Goal: Task Accomplishment & Management: Use online tool/utility

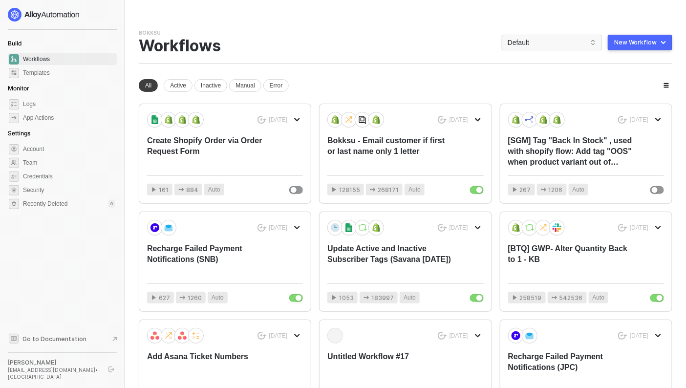
click at [531, 51] on div "Bokksu Team Settings → Workflows Default New Workflow" at bounding box center [406, 46] width 534 height 34
click at [525, 53] on div "Bokksu Team Settings → Workflows Default New Workflow" at bounding box center [406, 46] width 534 height 34
click at [519, 42] on span "Default" at bounding box center [552, 42] width 89 height 15
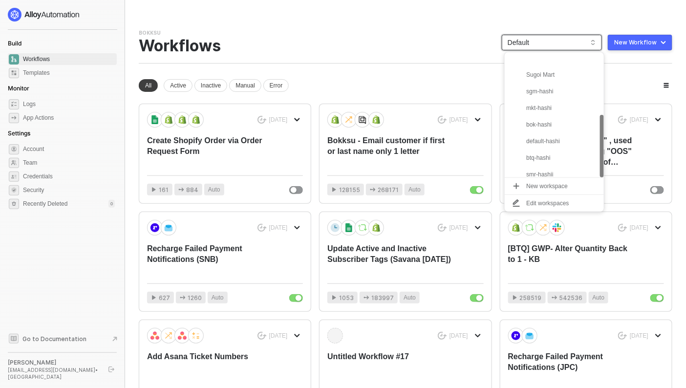
scroll to position [124, 0]
click at [544, 173] on div "snb-hashii" at bounding box center [563, 169] width 72 height 12
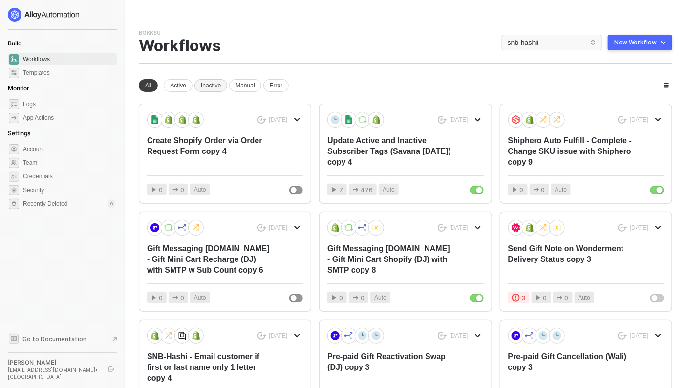
click at [219, 85] on div "Inactive" at bounding box center [211, 85] width 33 height 13
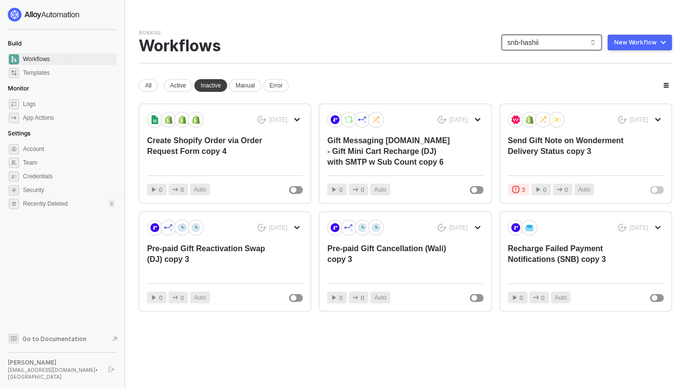
click at [515, 44] on span "snb-hashii" at bounding box center [552, 42] width 89 height 15
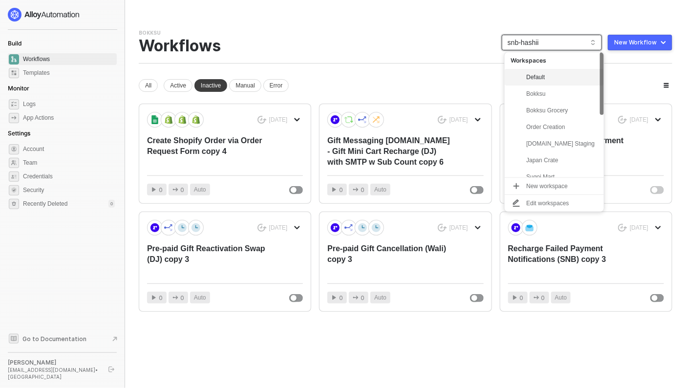
click at [544, 76] on div "Default" at bounding box center [563, 77] width 72 height 12
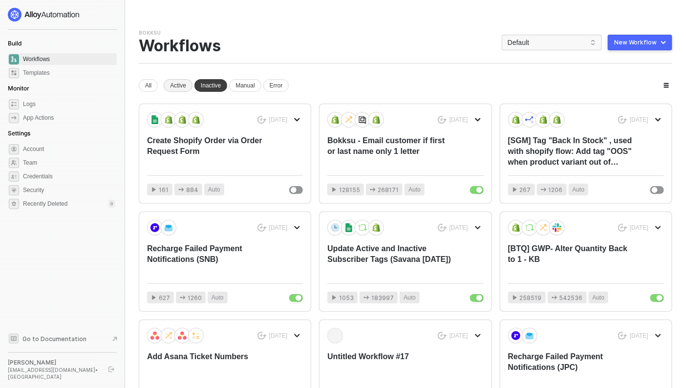
click at [179, 85] on div "Active" at bounding box center [178, 85] width 29 height 13
click at [213, 87] on div "Inactive" at bounding box center [211, 85] width 33 height 13
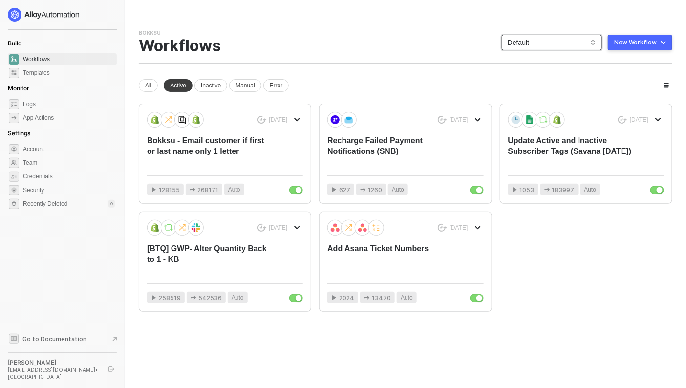
click at [562, 43] on span "Default" at bounding box center [552, 42] width 89 height 15
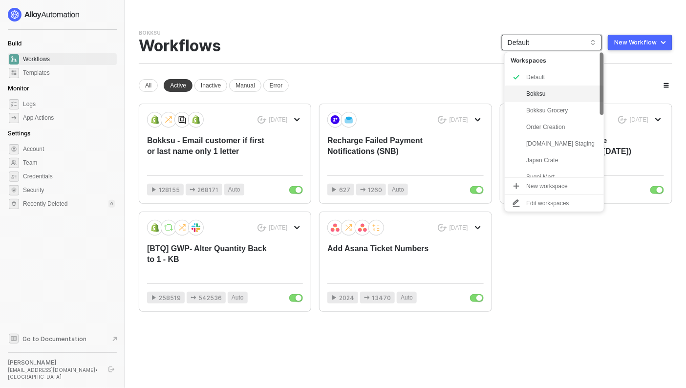
click at [543, 98] on div "Bokksu" at bounding box center [563, 94] width 72 height 12
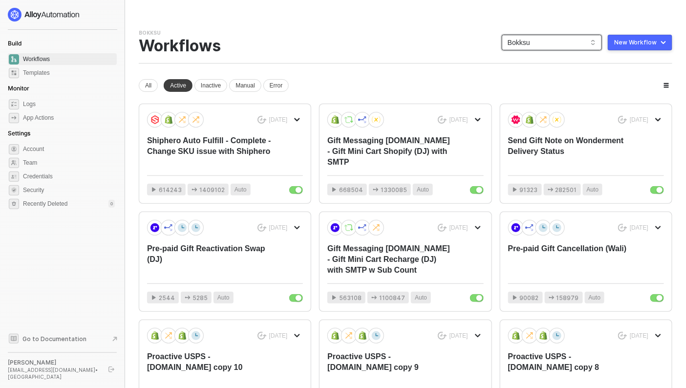
click at [554, 41] on span "Bokksu" at bounding box center [552, 42] width 89 height 15
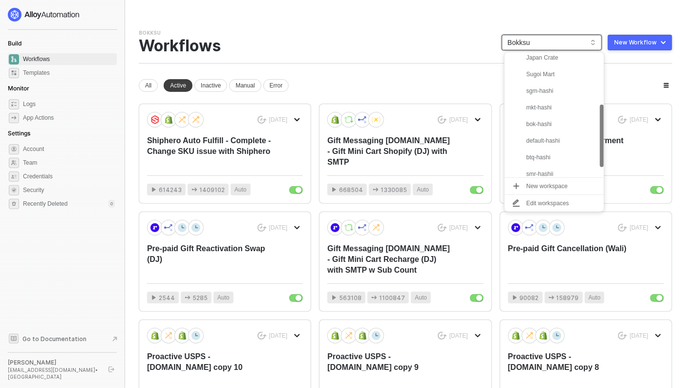
scroll to position [124, 0]
click at [536, 170] on div "snb-hashii" at bounding box center [563, 169] width 72 height 12
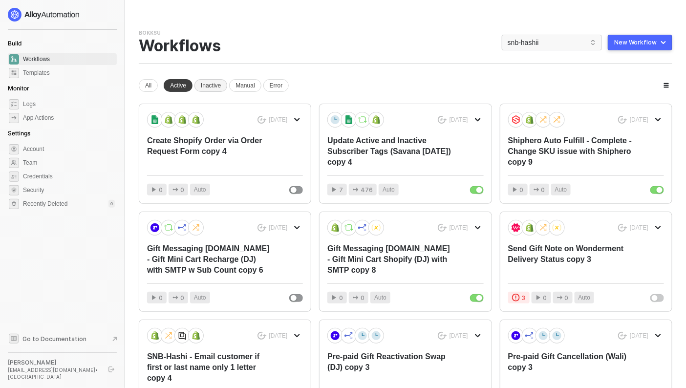
click at [218, 85] on div "Inactive" at bounding box center [211, 85] width 33 height 13
click at [172, 83] on div "Active" at bounding box center [178, 85] width 29 height 13
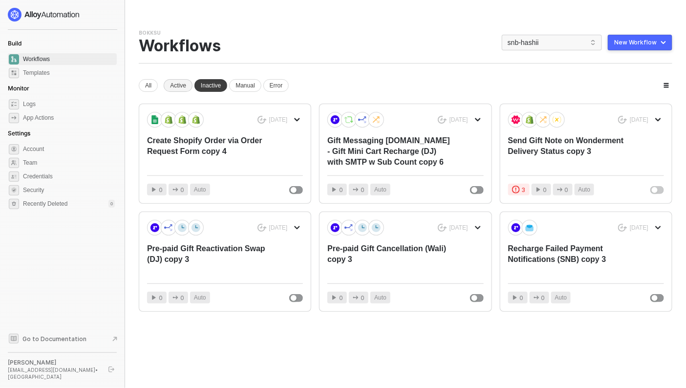
click at [175, 86] on div "Active" at bounding box center [178, 85] width 29 height 13
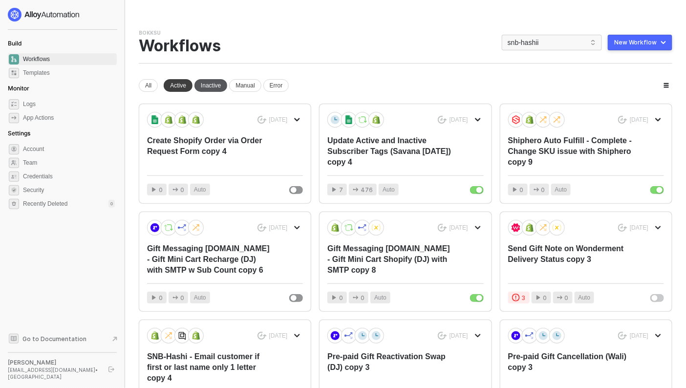
click at [211, 86] on div "Inactive" at bounding box center [211, 85] width 33 height 13
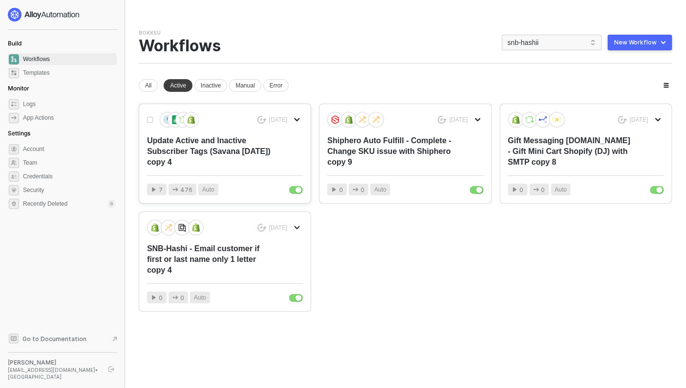
click at [221, 153] on div "Update Active and Inactive Subscriber Tags (Savana 10/07/22) copy 4" at bounding box center [209, 151] width 125 height 32
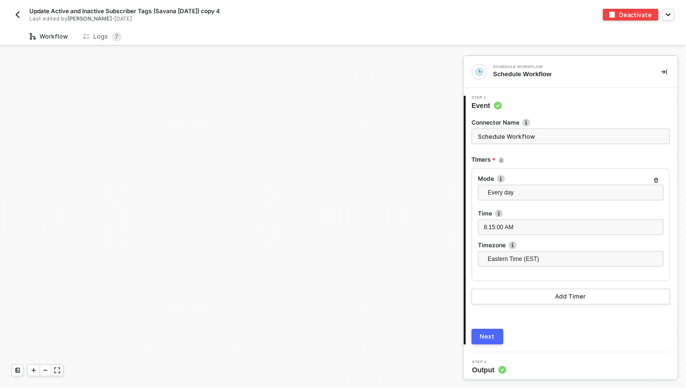
scroll to position [219, 0]
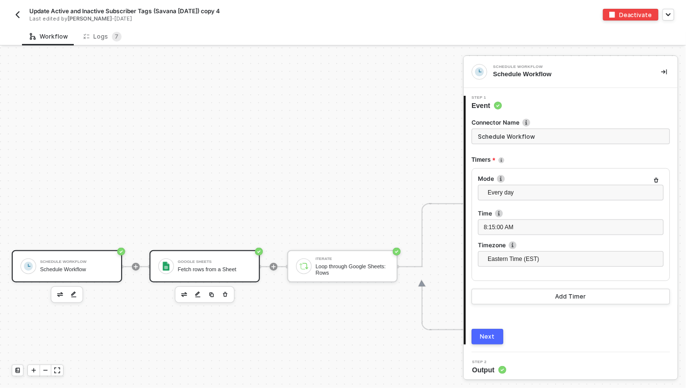
click at [222, 273] on div "Google Sheets Fetch rows from a Sheet" at bounding box center [214, 266] width 73 height 19
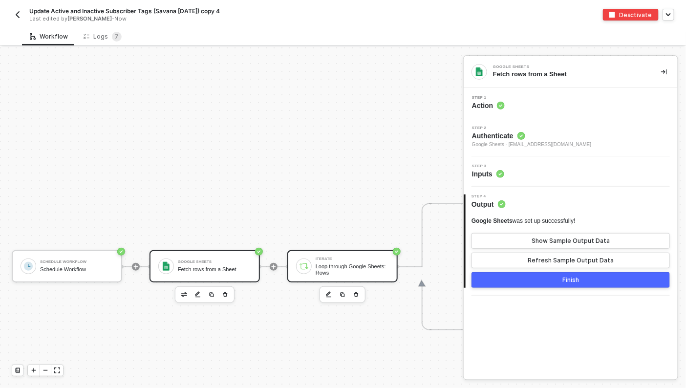
click at [359, 265] on div "Loop through Google Sheets: Rows" at bounding box center [352, 270] width 73 height 12
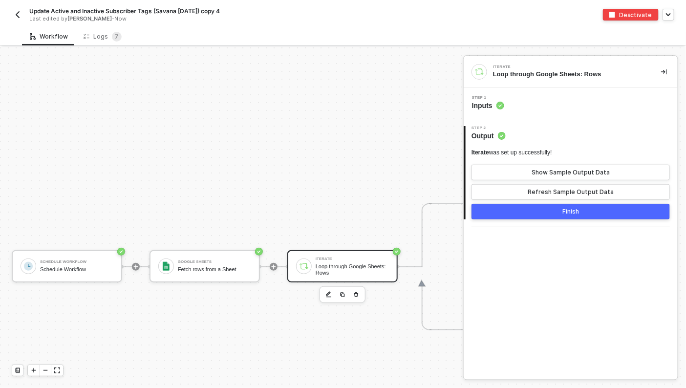
click at [560, 98] on div "Step 1 Inputs" at bounding box center [572, 103] width 212 height 15
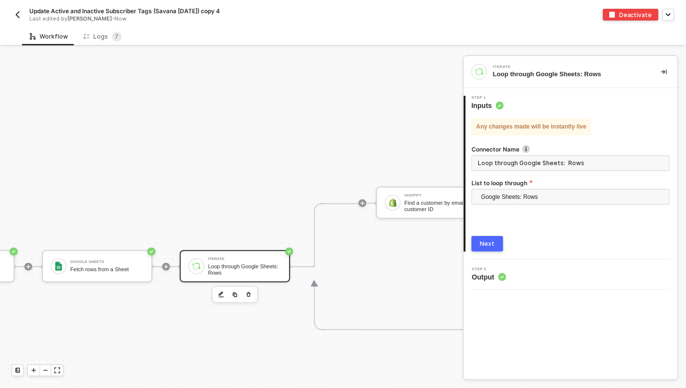
scroll to position [219, 236]
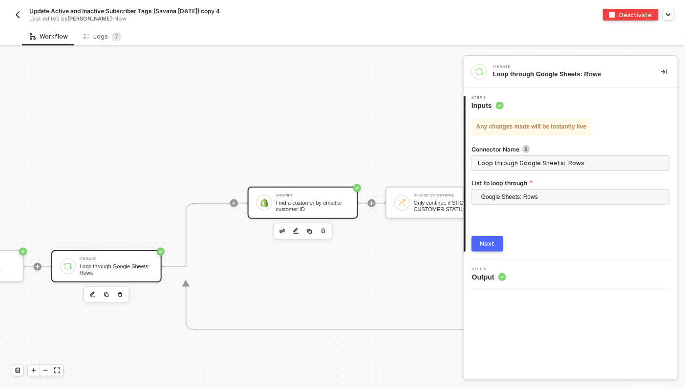
click at [313, 201] on div "Find a customer by email or customer ID" at bounding box center [312, 206] width 73 height 12
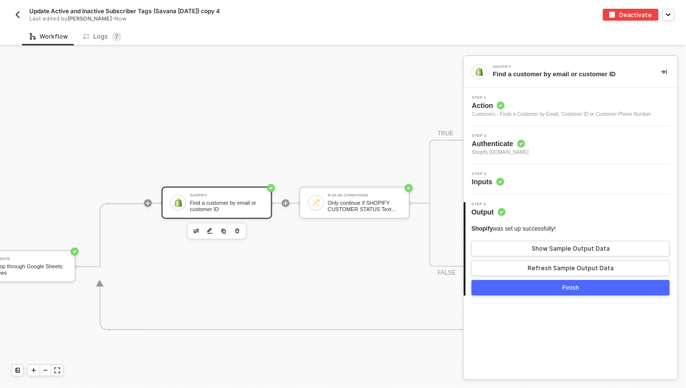
scroll to position [219, 473]
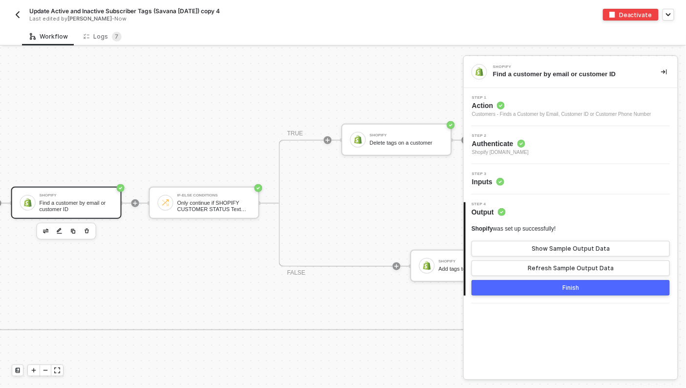
click at [18, 16] on img "button" at bounding box center [18, 15] width 8 height 8
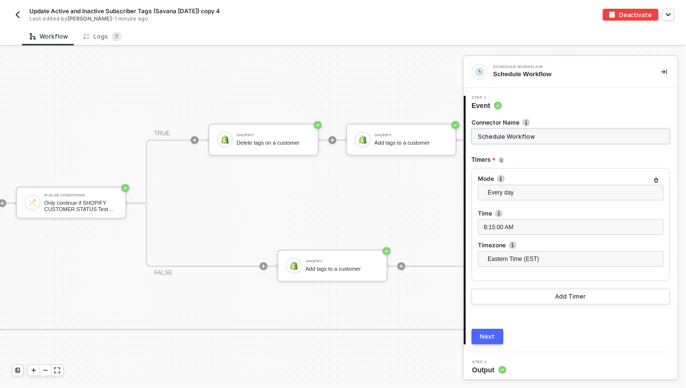
scroll to position [219, 607]
click at [16, 8] on div "Update Active and Inactive Subscriber Tags (Savana [DATE]) copy 4 Last edited b…" at bounding box center [178, 15] width 332 height 16
click at [16, 15] on img "button" at bounding box center [18, 15] width 8 height 8
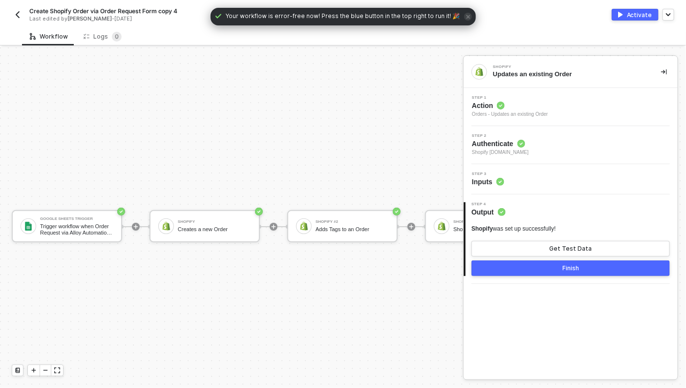
scroll to position [18, 0]
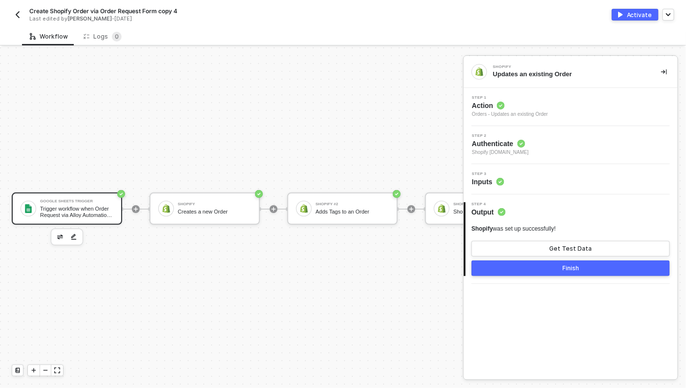
click at [56, 213] on div "Trigger workflow when Order Request via Alloy Automation is updated" at bounding box center [76, 212] width 73 height 12
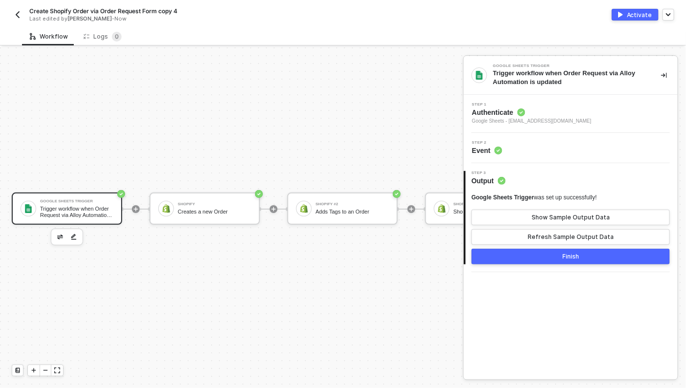
click at [517, 156] on div "Step 2 Event" at bounding box center [571, 148] width 214 height 30
click at [601, 111] on div "Step 1 Authenticate Google Sheets - kelan@bokksu.com" at bounding box center [572, 114] width 212 height 22
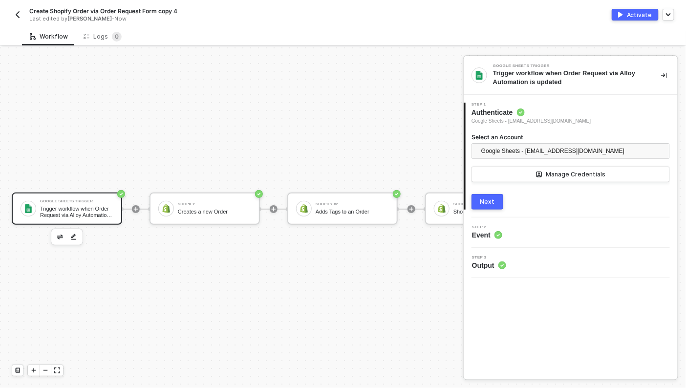
click at [487, 203] on div "Next" at bounding box center [488, 202] width 15 height 8
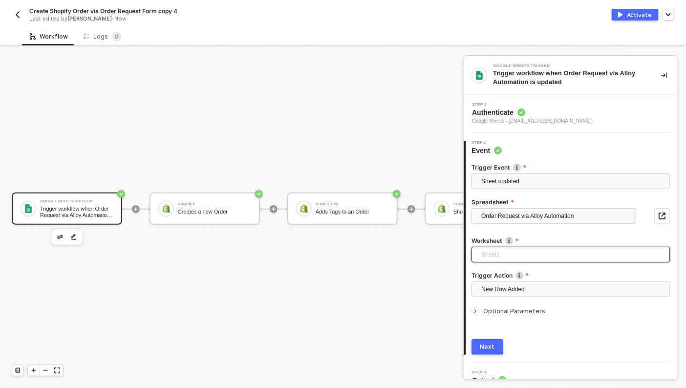
click at [516, 254] on span "Sheet1" at bounding box center [573, 254] width 183 height 15
click at [499, 288] on div "SNB" at bounding box center [571, 290] width 183 height 11
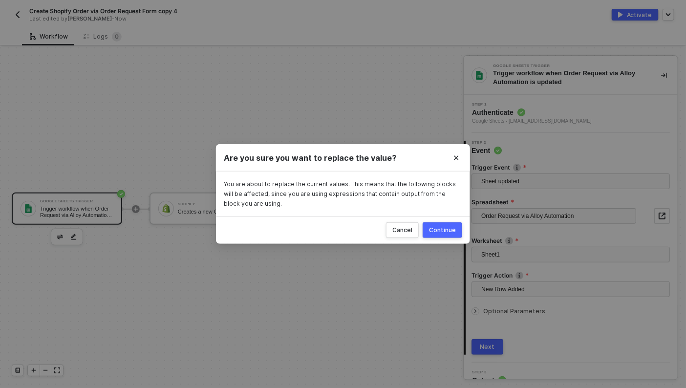
click at [445, 226] on button "Continue" at bounding box center [443, 230] width 40 height 16
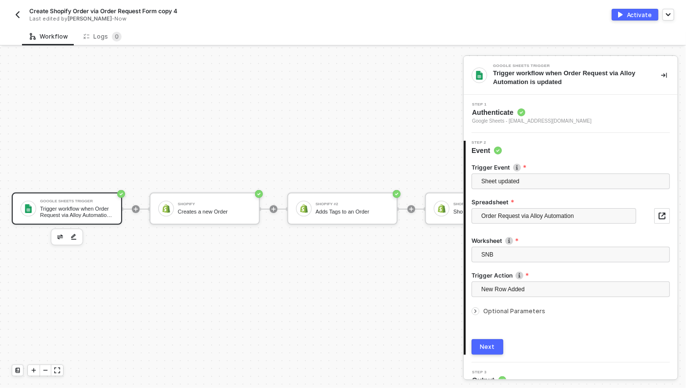
scroll to position [13, 0]
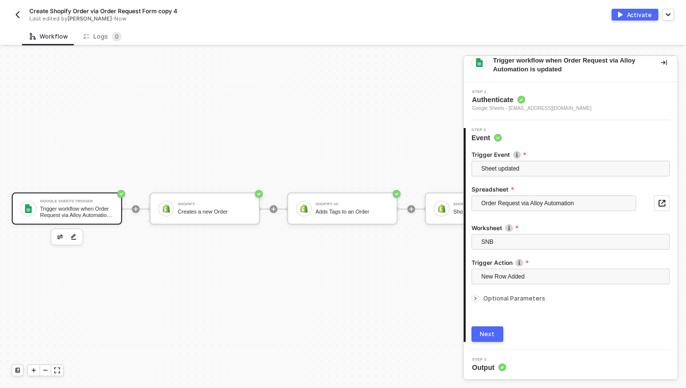
click at [488, 329] on button "Next" at bounding box center [488, 335] width 32 height 16
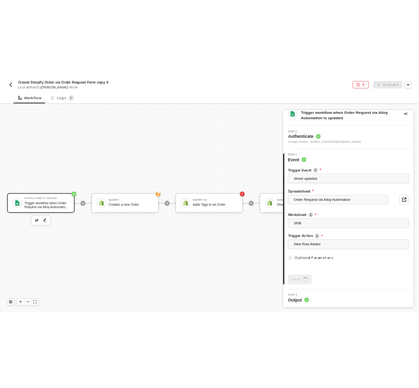
scroll to position [0, 0]
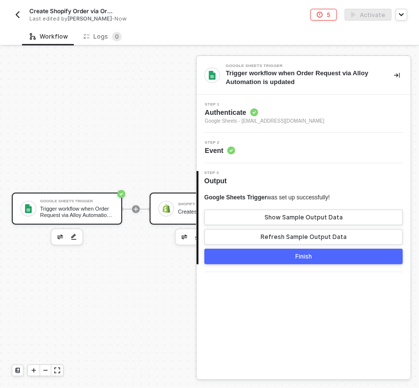
click at [178, 209] on div "Creates a new Order" at bounding box center [214, 212] width 73 height 6
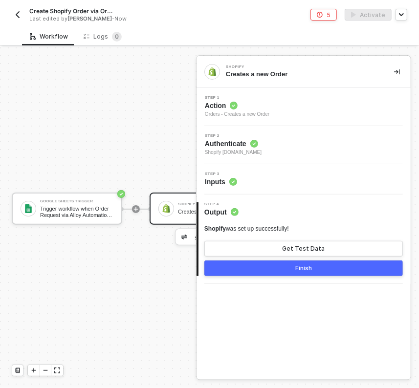
click at [262, 149] on span "Shopify snb-hashii.myshopify.com" at bounding box center [233, 153] width 57 height 8
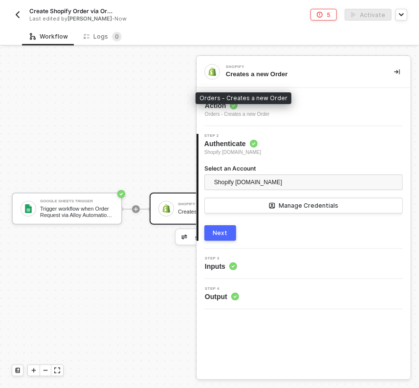
click at [265, 111] on div "Orders - Creates a new Order" at bounding box center [237, 115] width 65 height 8
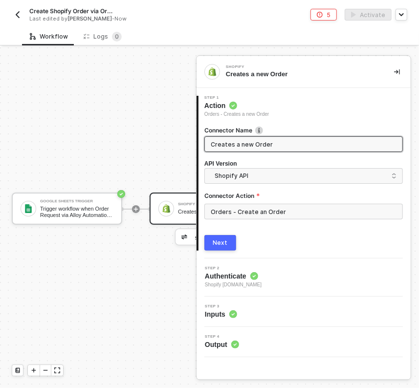
click at [295, 311] on div "Step 3 Inputs" at bounding box center [305, 312] width 212 height 15
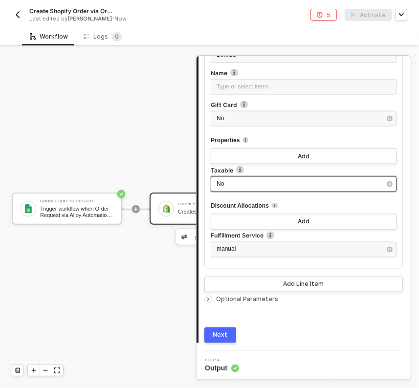
scroll to position [618, 0]
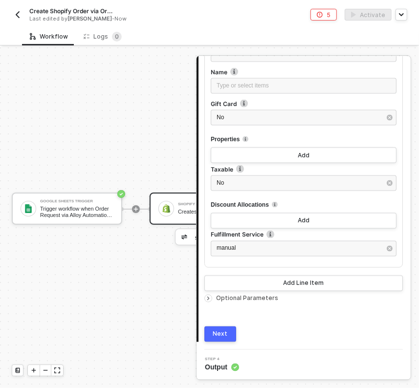
click at [221, 335] on div "Next" at bounding box center [220, 335] width 15 height 8
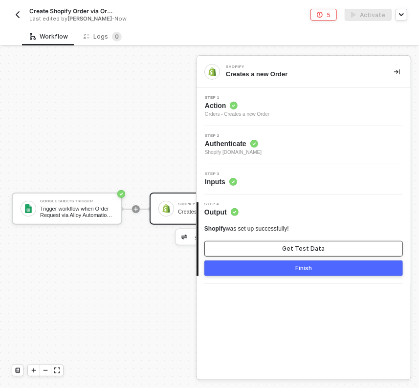
click at [290, 250] on div "Get Test Data" at bounding box center [304, 249] width 43 height 8
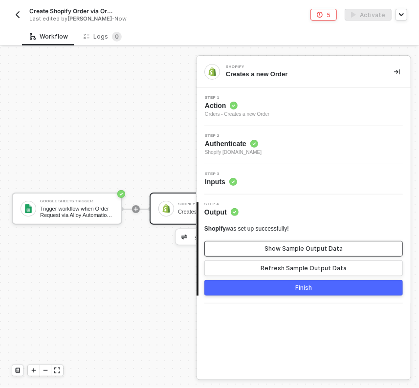
click at [287, 253] on button "Show Sample Output Data" at bounding box center [303, 249] width 199 height 16
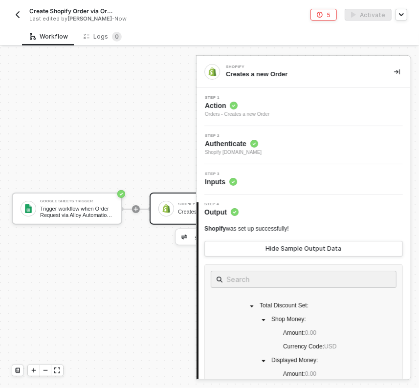
scroll to position [103, 0]
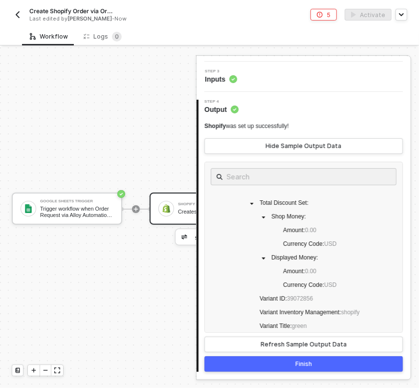
click at [278, 365] on button "Finish" at bounding box center [303, 364] width 199 height 16
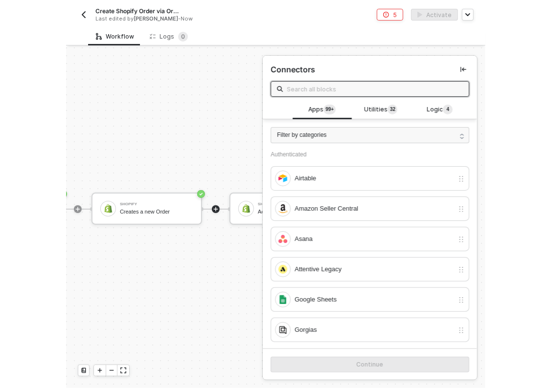
scroll to position [18, 264]
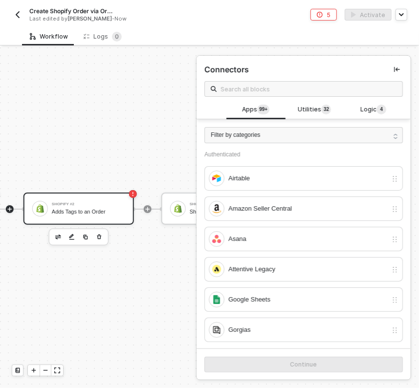
click at [76, 209] on div "Adds Tags to an Order" at bounding box center [88, 212] width 73 height 6
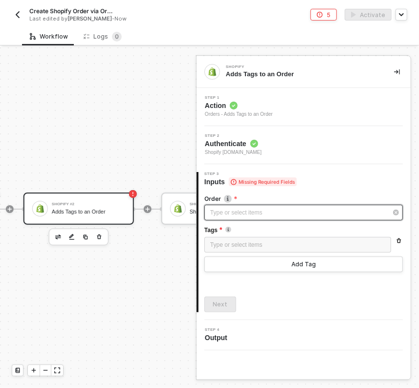
click at [218, 215] on div "Type or select items ﻿" at bounding box center [298, 212] width 177 height 9
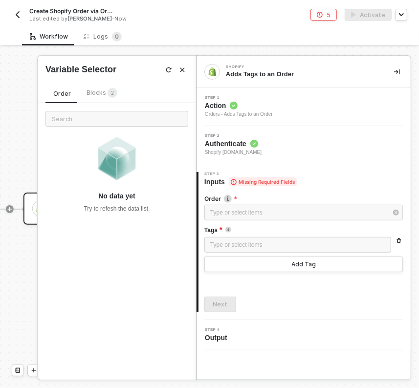
click at [93, 88] on div "Blocks 2" at bounding box center [102, 93] width 31 height 11
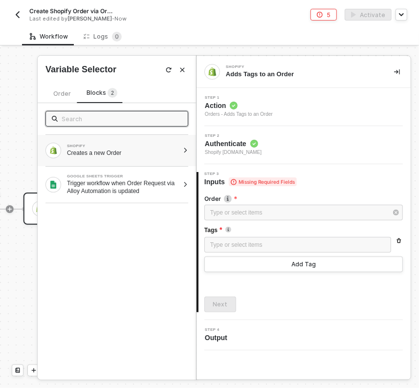
click at [187, 151] on div at bounding box center [185, 151] width 5 height 6
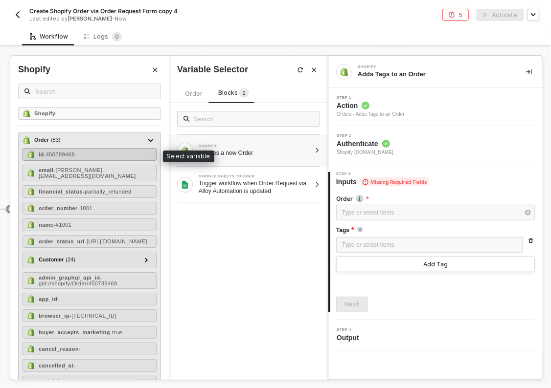
click at [65, 152] on span "- 450789469" at bounding box center [59, 155] width 31 height 6
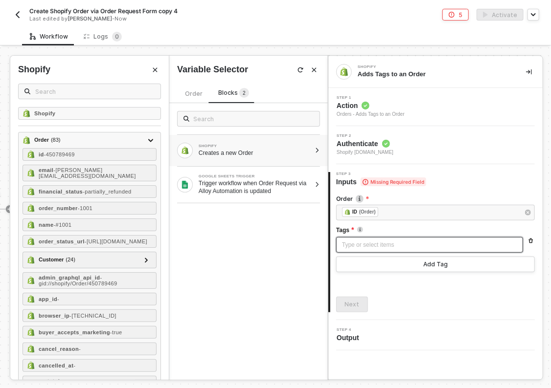
click at [411, 243] on div "Type or select items ﻿" at bounding box center [429, 245] width 175 height 9
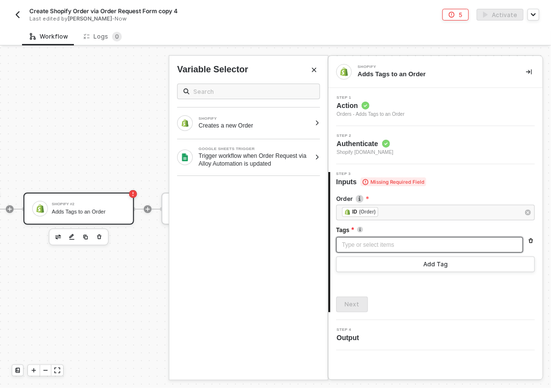
click at [393, 248] on div "Type or select items ﻿" at bounding box center [429, 245] width 175 height 9
click at [317, 156] on div at bounding box center [316, 158] width 5 height 6
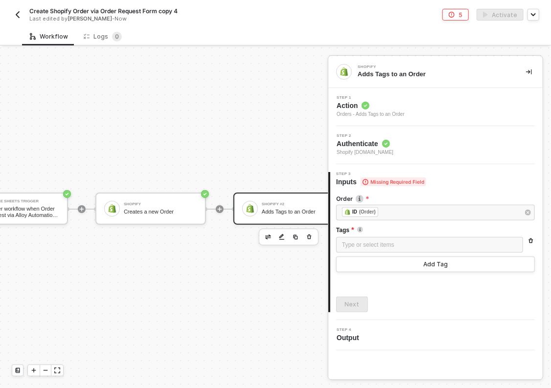
scroll to position [18, 0]
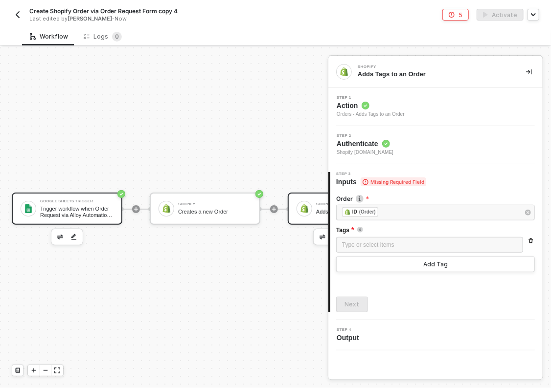
click at [46, 206] on div "Trigger workflow when Order Request via Alloy Automation is updated" at bounding box center [76, 212] width 73 height 12
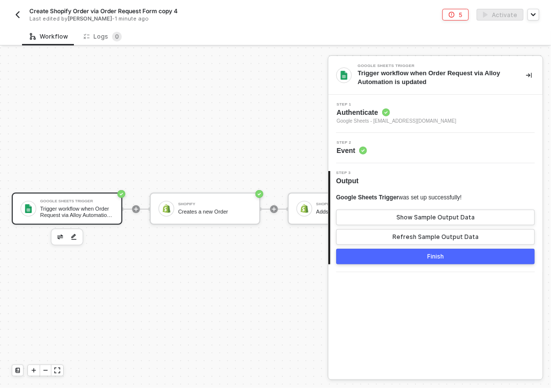
click at [426, 124] on div "Step 1 Authenticate Google Sheets - kelan@bokksu.com" at bounding box center [437, 114] width 212 height 22
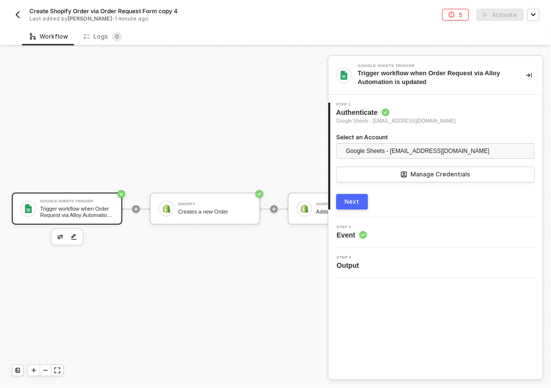
click at [354, 200] on div "Next" at bounding box center [352, 202] width 15 height 8
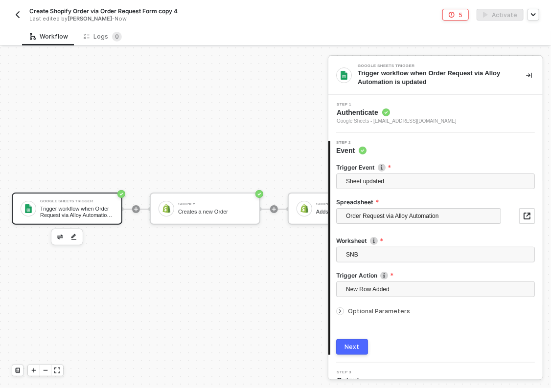
click at [344, 349] on button "Next" at bounding box center [352, 347] width 32 height 16
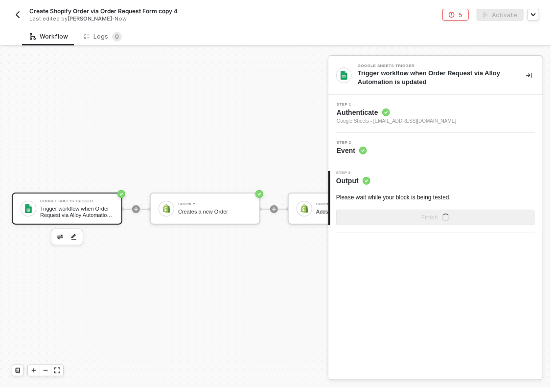
scroll to position [0, 0]
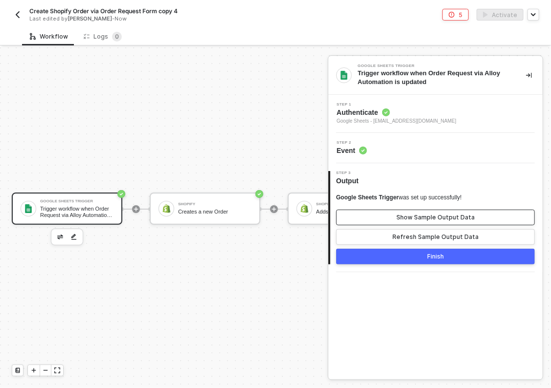
click at [389, 215] on button "Show Sample Output Data" at bounding box center [435, 218] width 199 height 16
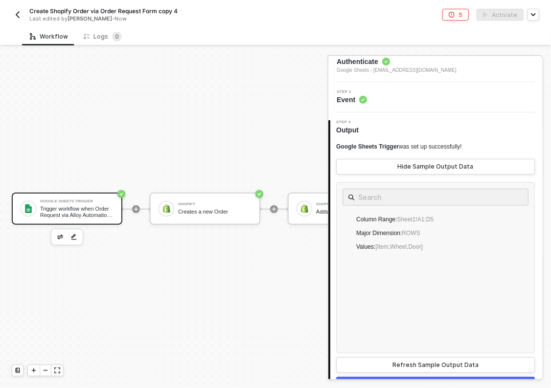
scroll to position [71, 0]
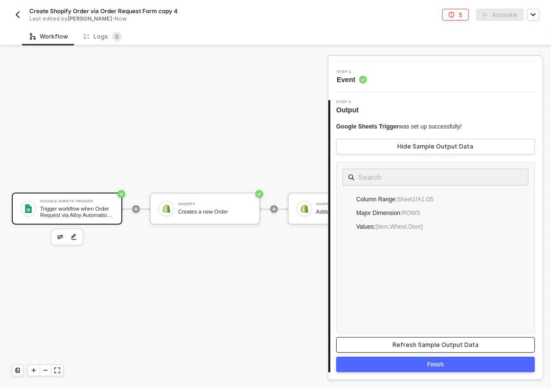
click at [414, 349] on button "Refresh Sample Output Data" at bounding box center [435, 345] width 199 height 16
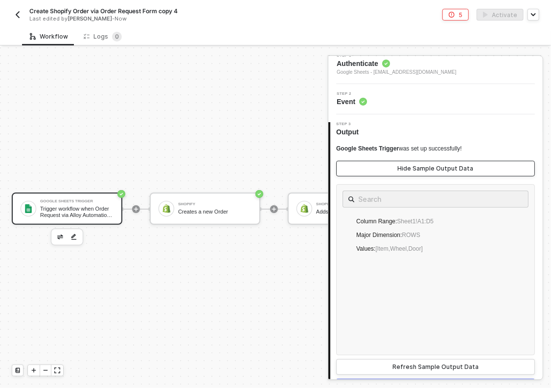
scroll to position [49, 0]
click at [397, 162] on button "Hide Sample Output Data" at bounding box center [435, 168] width 199 height 16
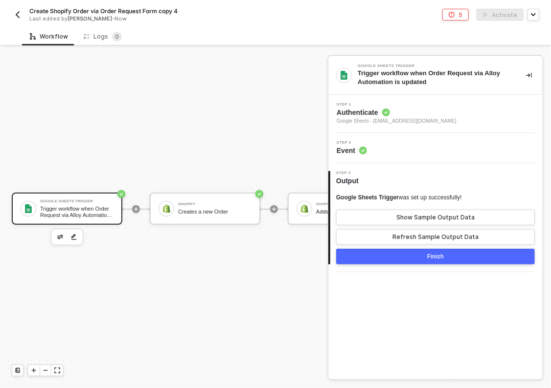
scroll to position [0, 0]
click at [371, 154] on div "Step 2 Event" at bounding box center [437, 148] width 212 height 15
click at [441, 111] on div "Step 1 Authenticate Google Sheets - kelan@bokksu.com" at bounding box center [437, 114] width 212 height 22
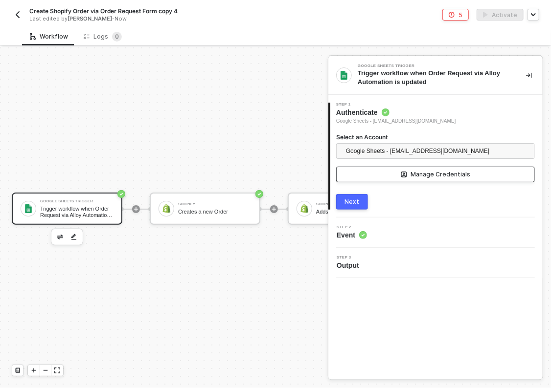
click at [413, 174] on div "Manage Credentials" at bounding box center [441, 175] width 60 height 8
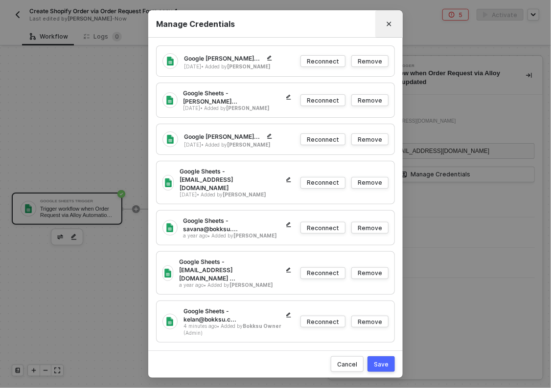
click at [389, 27] on icon "Close" at bounding box center [389, 24] width 6 height 6
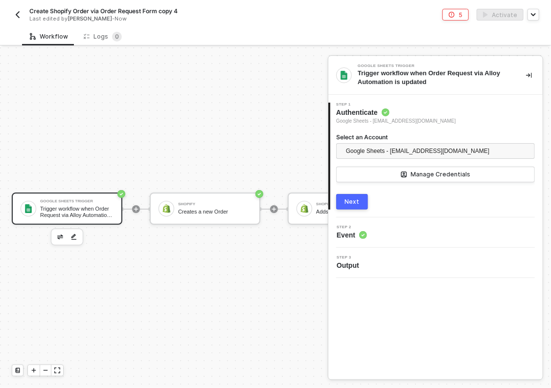
click at [342, 203] on button "Next" at bounding box center [352, 202] width 32 height 16
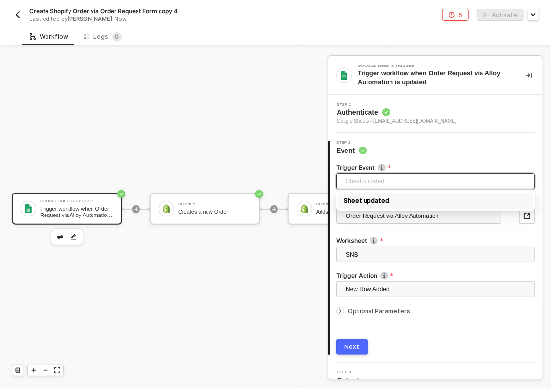
click at [363, 180] on span "Sheet updated" at bounding box center [437, 181] width 183 height 15
click at [361, 214] on span "Order Request via Alloy Automation" at bounding box center [420, 216] width 149 height 19
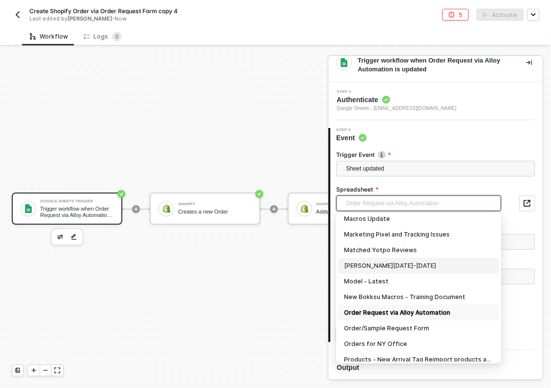
scroll to position [621, 0]
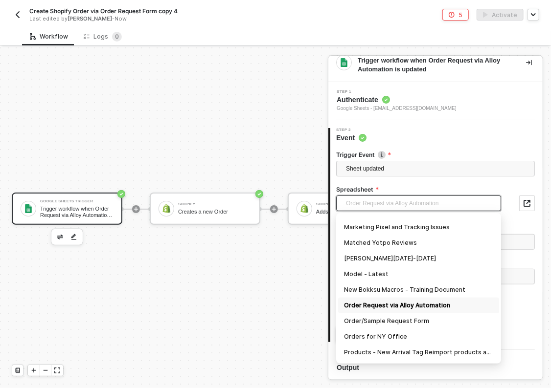
click at [358, 306] on div "Order Request via Alloy Automation" at bounding box center [418, 305] width 149 height 11
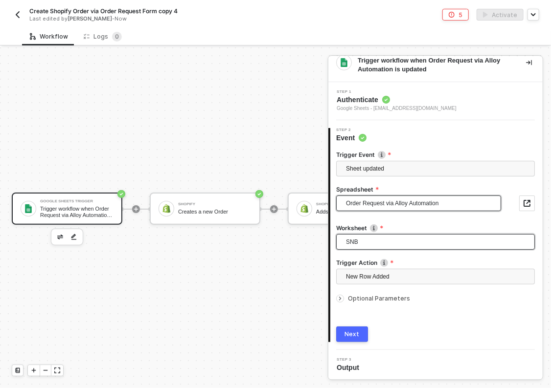
click at [369, 243] on span "SNB" at bounding box center [437, 242] width 183 height 15
click at [370, 243] on span "SNB" at bounding box center [437, 242] width 183 height 15
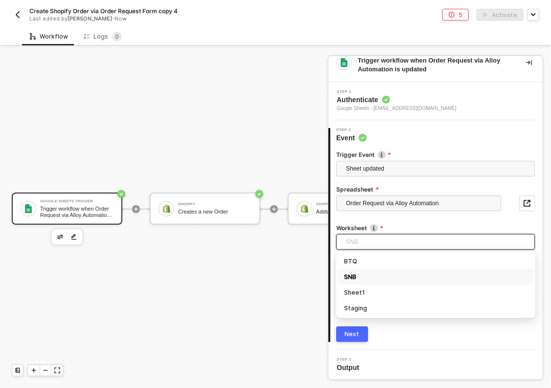
click at [380, 276] on div "SNB" at bounding box center [435, 277] width 183 height 11
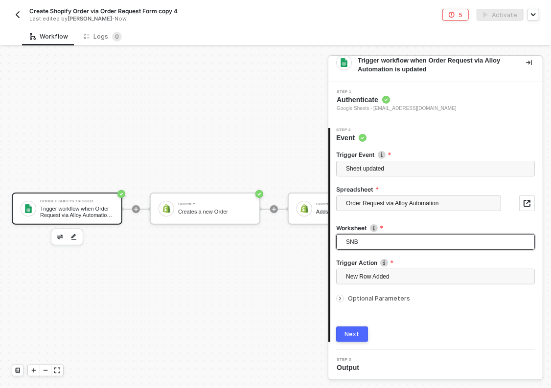
click at [349, 335] on div "Next" at bounding box center [352, 335] width 15 height 8
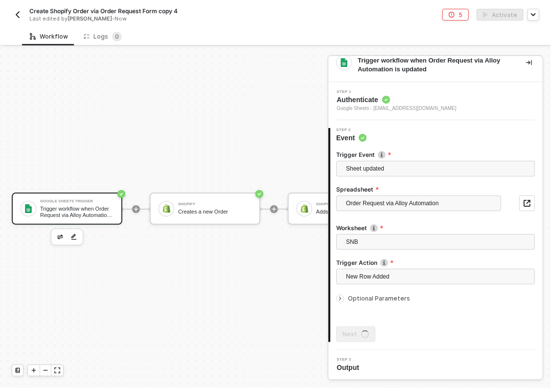
scroll to position [0, 0]
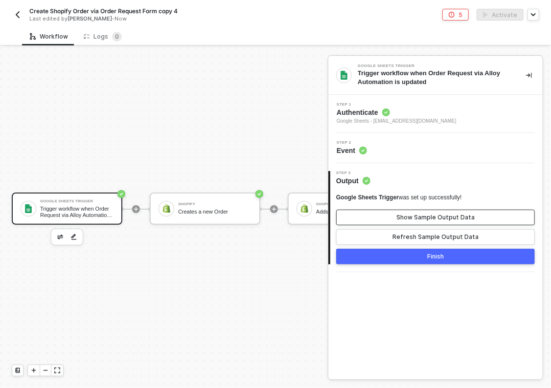
click at [434, 214] on div "Show Sample Output Data" at bounding box center [435, 218] width 78 height 8
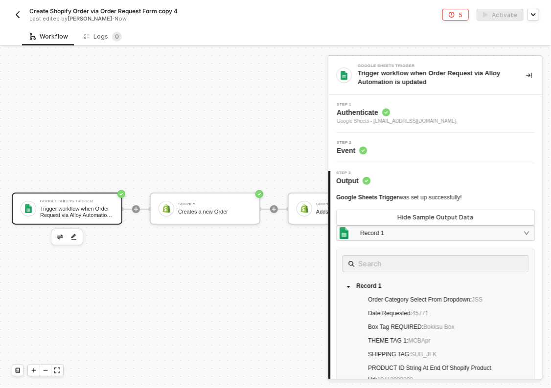
scroll to position [87, 0]
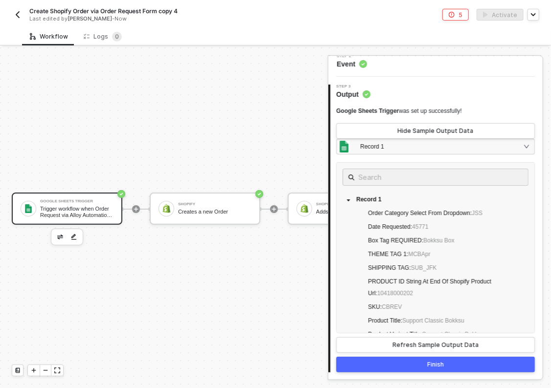
click at [414, 367] on button "Finish" at bounding box center [435, 365] width 199 height 16
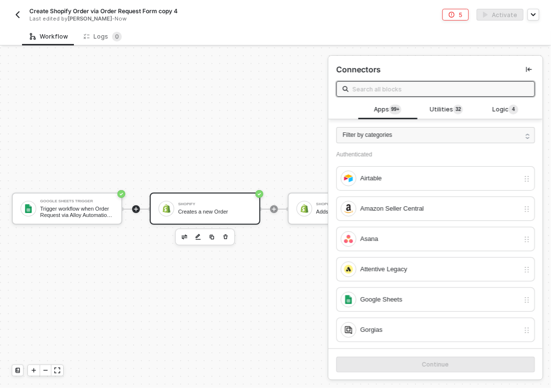
click at [191, 207] on div "Shopify Creates a new Order" at bounding box center [214, 208] width 73 height 19
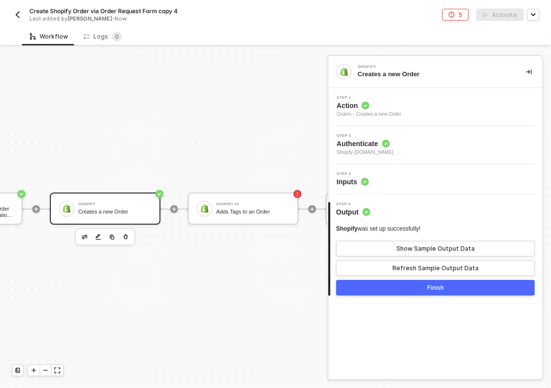
scroll to position [18, 108]
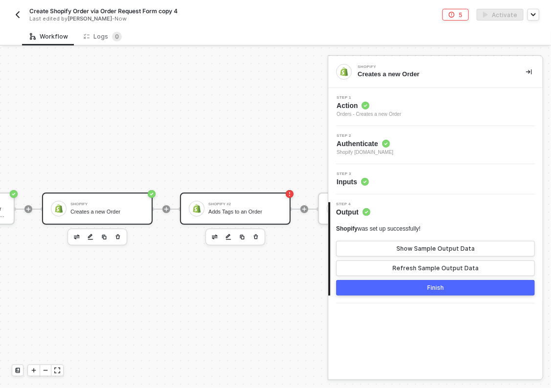
click at [246, 210] on div "Adds Tags to an Order" at bounding box center [244, 212] width 73 height 6
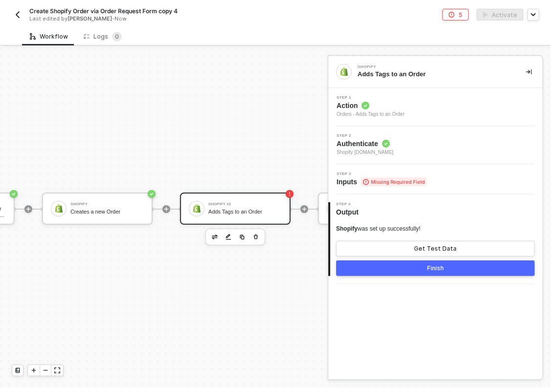
click at [377, 172] on span "Step 3" at bounding box center [381, 174] width 90 height 4
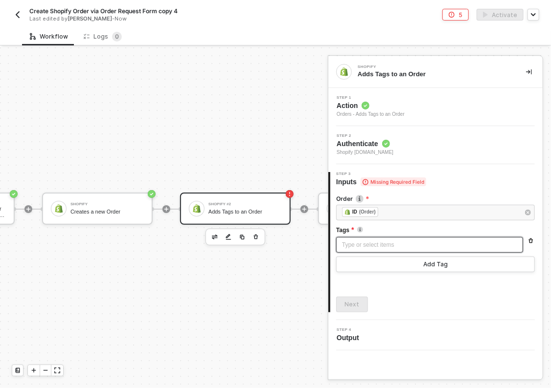
click at [377, 241] on div "Type or select items ﻿" at bounding box center [429, 245] width 175 height 9
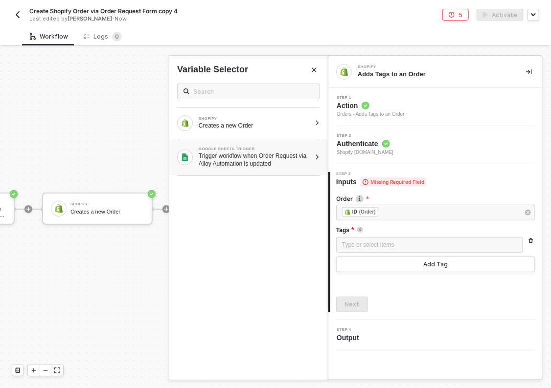
click at [319, 156] on div at bounding box center [316, 158] width 5 height 6
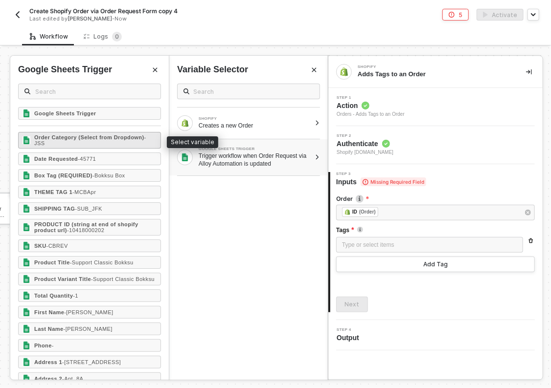
click at [54, 138] on strong "Order Category (Select from Dropdown)" at bounding box center [89, 137] width 110 height 6
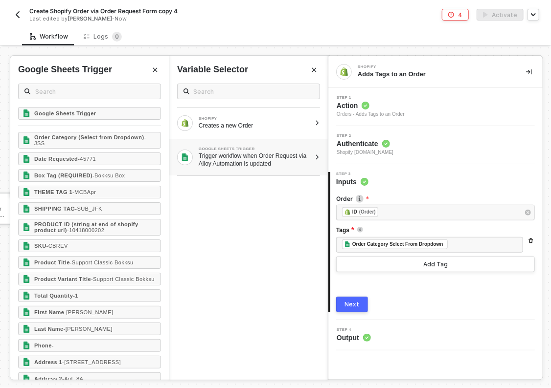
click at [347, 297] on button "Next" at bounding box center [352, 305] width 32 height 16
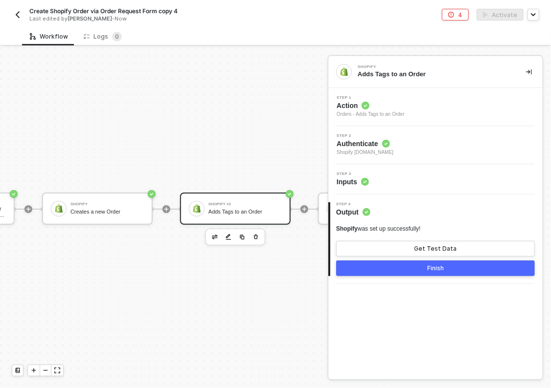
click at [395, 266] on button "Finish" at bounding box center [435, 269] width 199 height 16
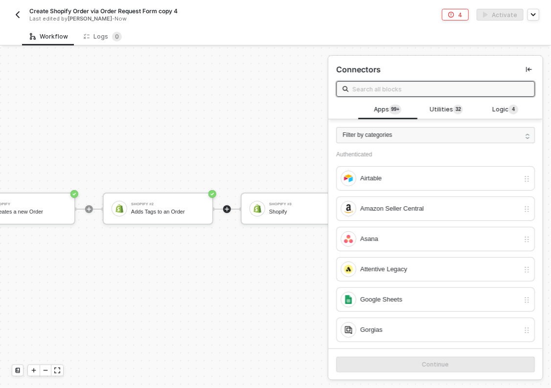
scroll to position [18, 290]
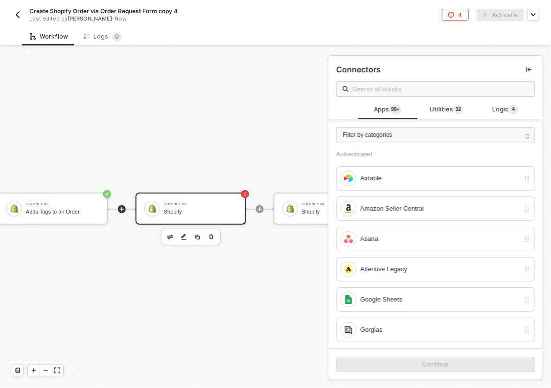
click at [186, 200] on div "Shopify #3 Shopify" at bounding box center [200, 208] width 73 height 19
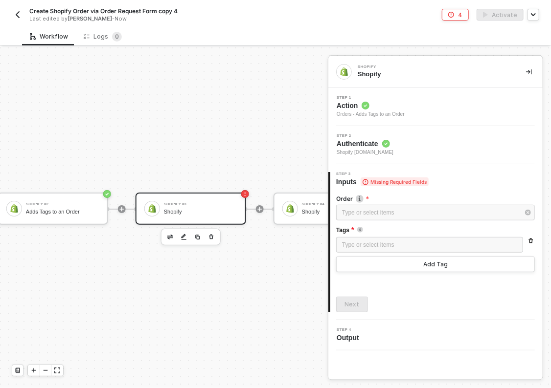
click at [380, 93] on div "Step 1 Action Orders - Adds Tags to an Order" at bounding box center [435, 107] width 214 height 38
click at [388, 104] on span "Action" at bounding box center [370, 106] width 68 height 10
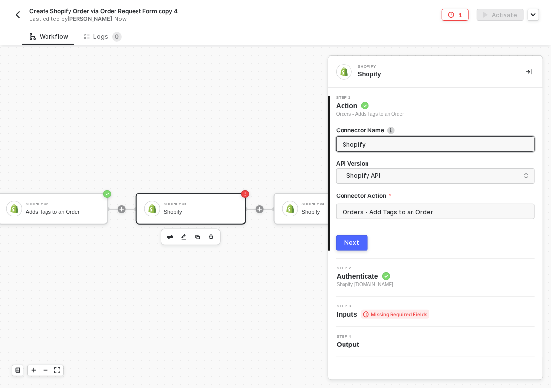
click at [393, 288] on span "Shopify snb-hashii.myshopify.com" at bounding box center [364, 285] width 57 height 8
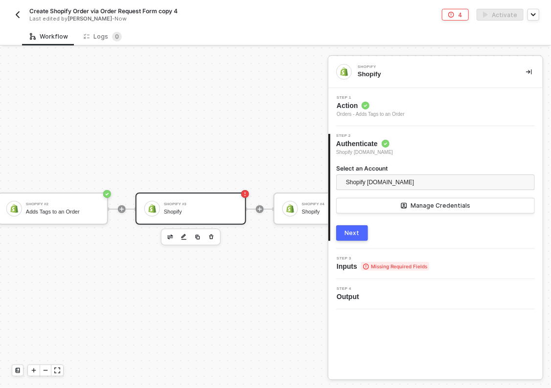
click at [345, 226] on button "Next" at bounding box center [352, 233] width 32 height 16
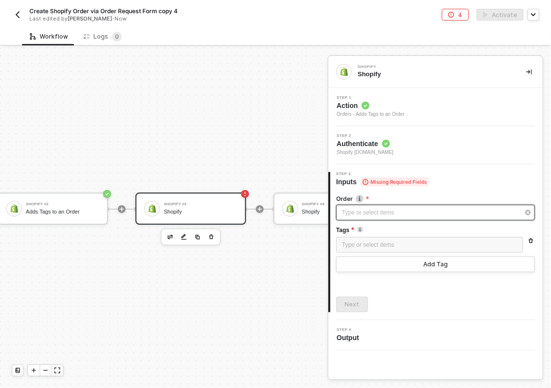
click at [370, 214] on div "Type or select items ﻿" at bounding box center [430, 212] width 177 height 9
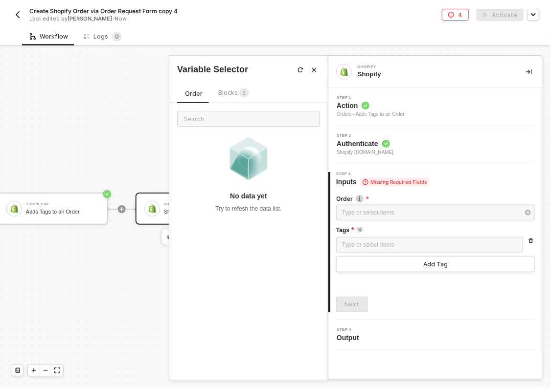
click at [243, 101] on div "Order Blocks 3" at bounding box center [217, 96] width 80 height 16
click at [236, 96] on span "Blocks 3" at bounding box center [233, 92] width 31 height 7
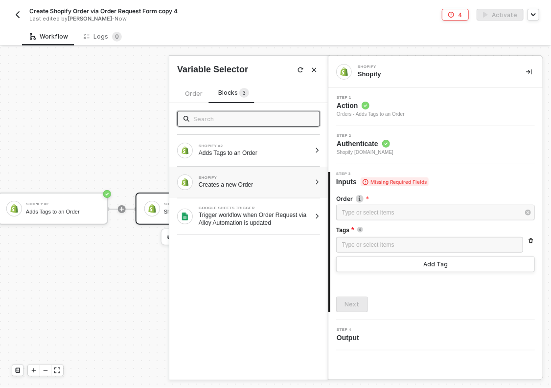
click at [318, 182] on div at bounding box center [316, 182] width 5 height 6
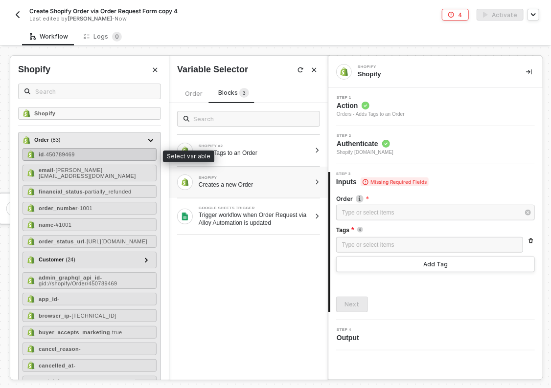
click at [70, 155] on span "- 450789469" at bounding box center [59, 155] width 31 height 6
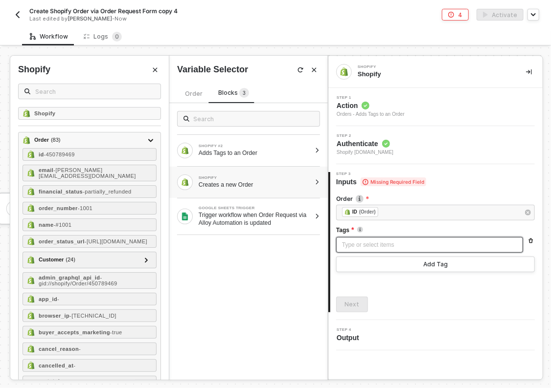
click at [395, 242] on div "Type or select items ﻿" at bounding box center [429, 245] width 175 height 9
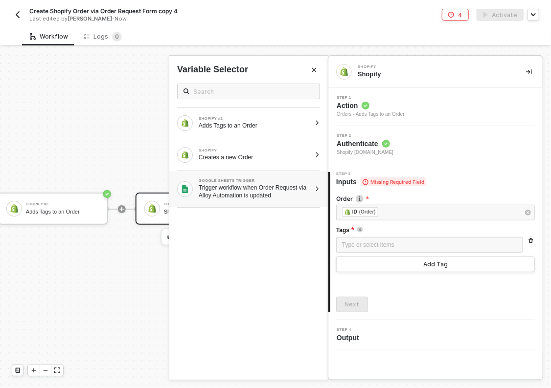
click at [319, 188] on div at bounding box center [316, 189] width 5 height 6
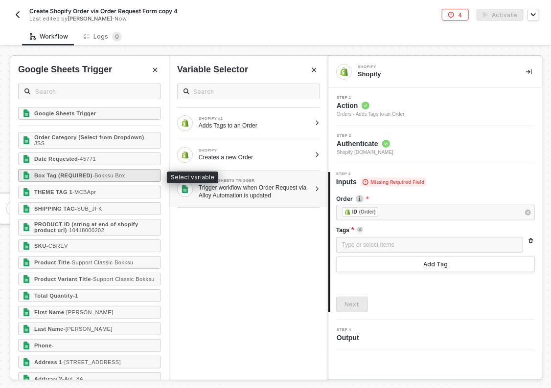
click at [86, 176] on strong "Box Tag (REQUIRED)" at bounding box center [63, 176] width 58 height 6
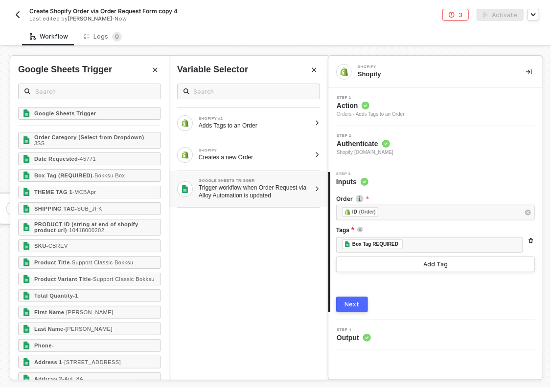
click at [370, 302] on div "Next" at bounding box center [435, 305] width 199 height 16
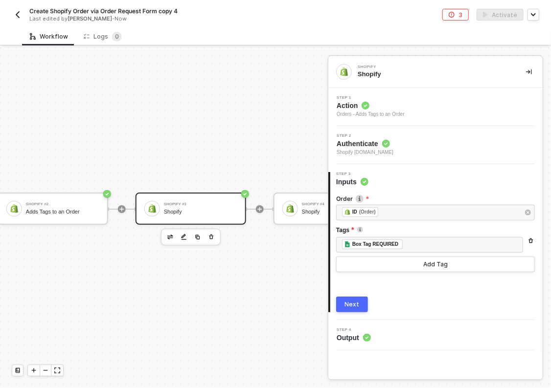
click at [362, 302] on button "Next" at bounding box center [352, 305] width 32 height 16
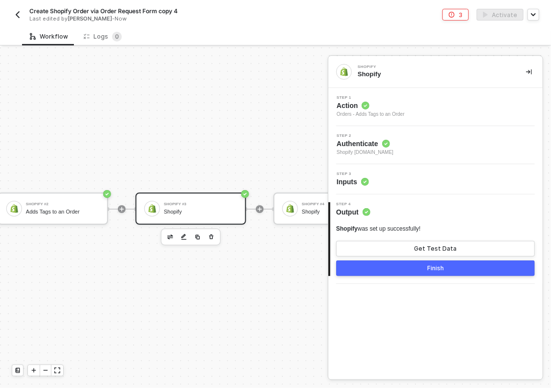
click at [401, 271] on button "Finish" at bounding box center [435, 269] width 199 height 16
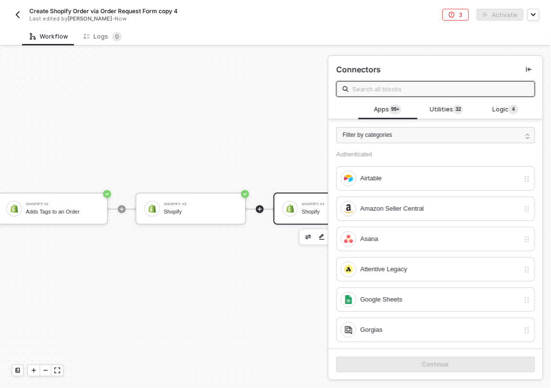
click at [292, 209] on img at bounding box center [290, 208] width 9 height 9
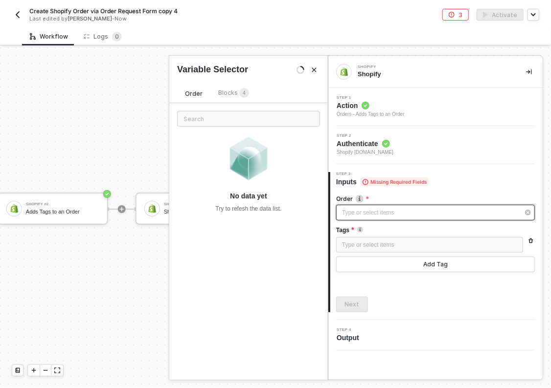
click at [364, 210] on div "Type or select items ﻿" at bounding box center [430, 212] width 177 height 9
click at [227, 92] on span "Blocks 4" at bounding box center [233, 92] width 31 height 7
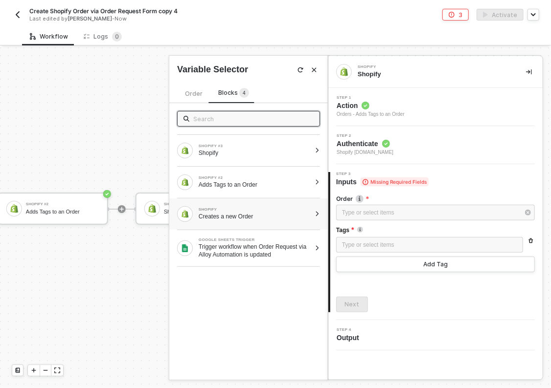
click at [317, 211] on div at bounding box center [316, 214] width 5 height 6
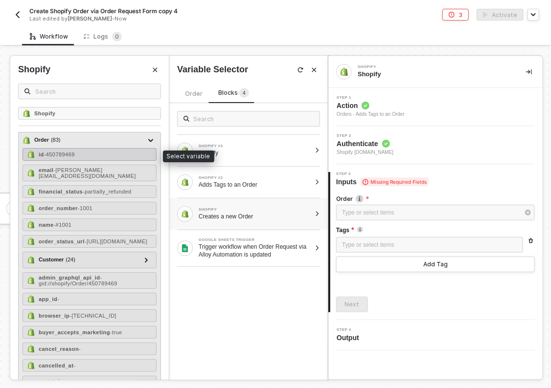
click at [99, 152] on div "id - 450789469" at bounding box center [89, 154] width 134 height 13
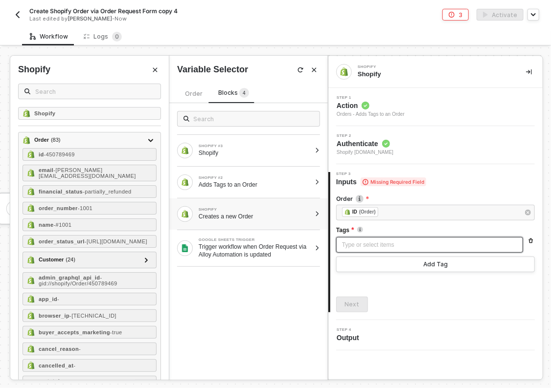
click at [357, 243] on div "Type or select items ﻿" at bounding box center [429, 245] width 175 height 9
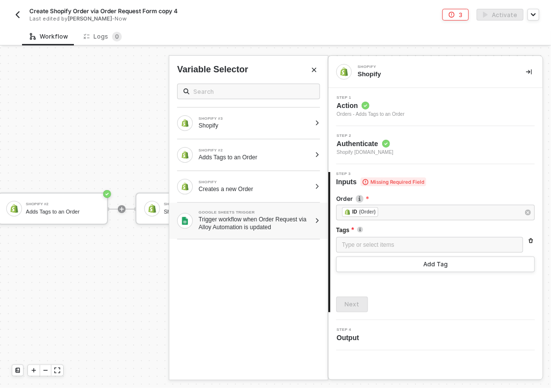
click at [316, 219] on div at bounding box center [316, 221] width 5 height 6
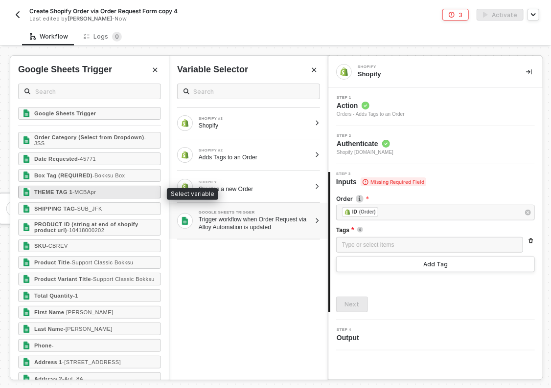
click at [44, 190] on strong "THEME TAG 1" at bounding box center [53, 192] width 38 height 6
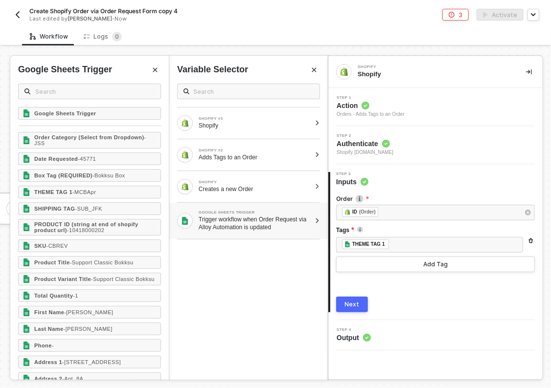
click at [356, 305] on div "Next" at bounding box center [352, 305] width 15 height 8
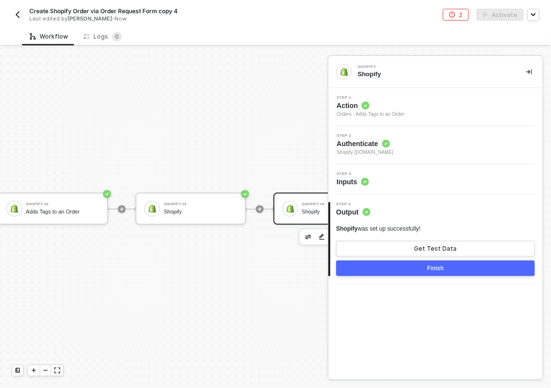
click at [383, 270] on button "Finish" at bounding box center [435, 269] width 199 height 16
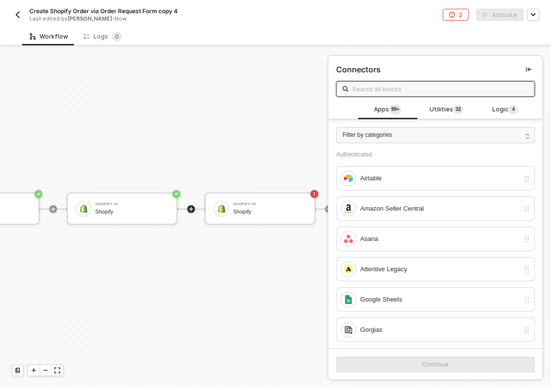
scroll to position [18, 507]
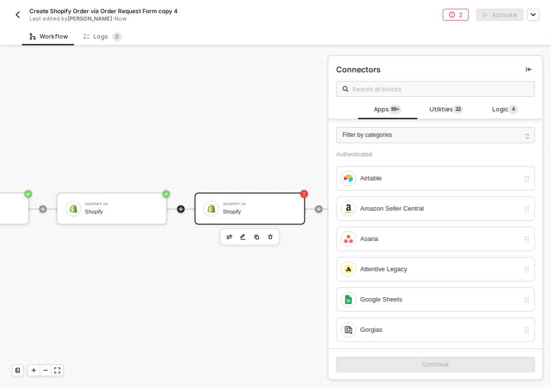
click at [255, 209] on div "Shopify" at bounding box center [259, 212] width 73 height 6
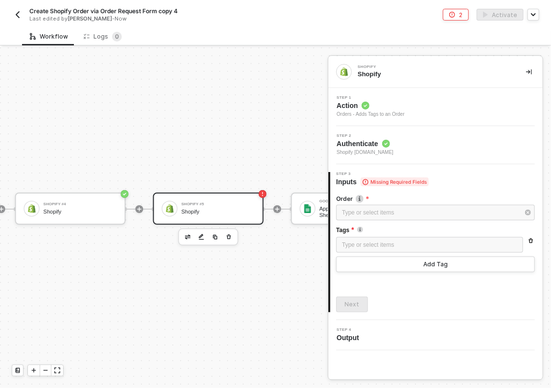
scroll to position [18, 550]
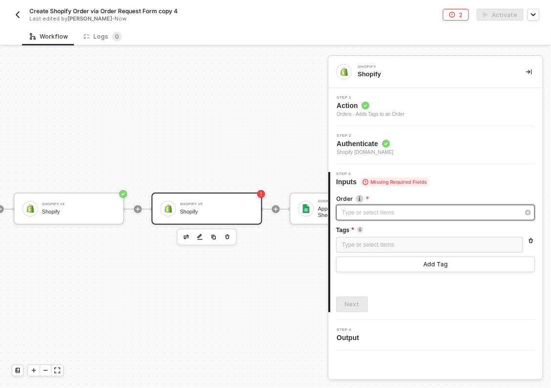
click at [407, 214] on div "Type or select items ﻿" at bounding box center [430, 212] width 177 height 9
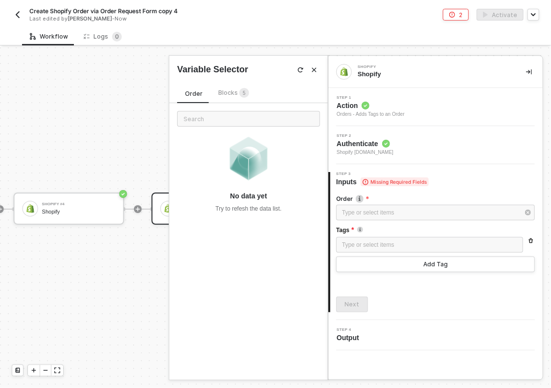
click at [221, 96] on div "Blocks 5" at bounding box center [233, 93] width 31 height 11
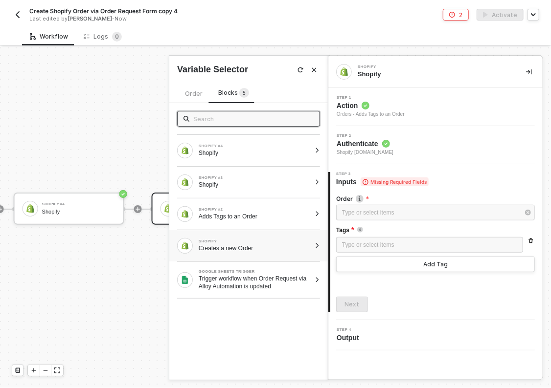
click at [316, 245] on div at bounding box center [316, 246] width 5 height 6
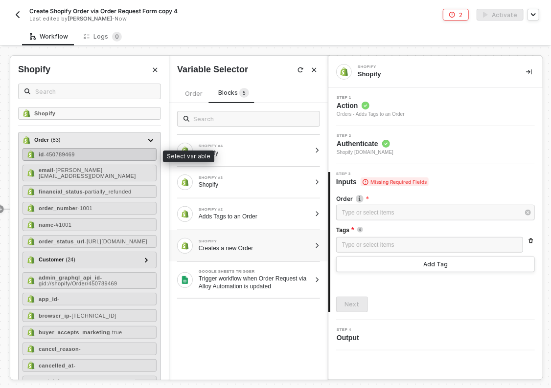
click at [62, 154] on span "- 450789469" at bounding box center [59, 155] width 31 height 6
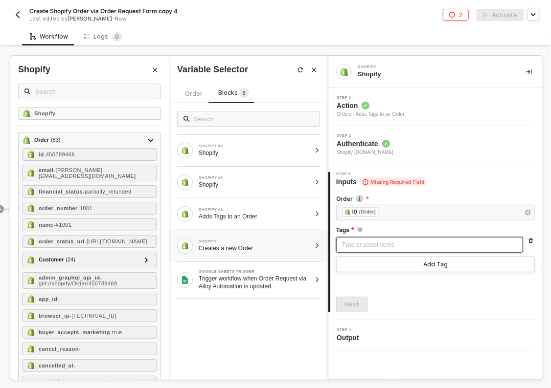
click at [365, 249] on div "Type or select items ﻿" at bounding box center [429, 245] width 187 height 16
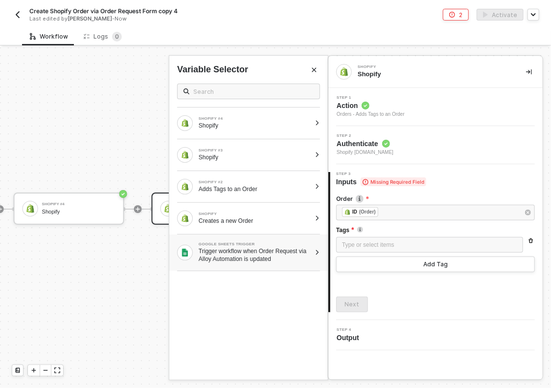
click at [318, 250] on div at bounding box center [316, 253] width 5 height 6
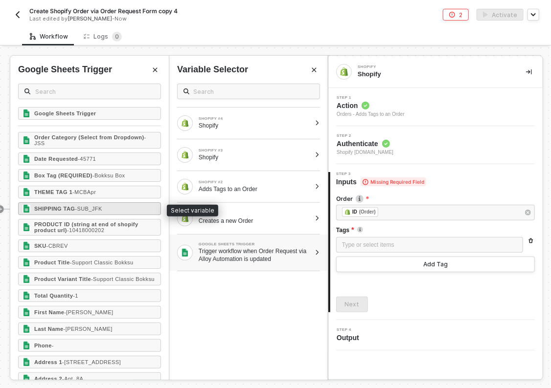
click at [93, 208] on span "- SUB_JFK" at bounding box center [88, 209] width 27 height 6
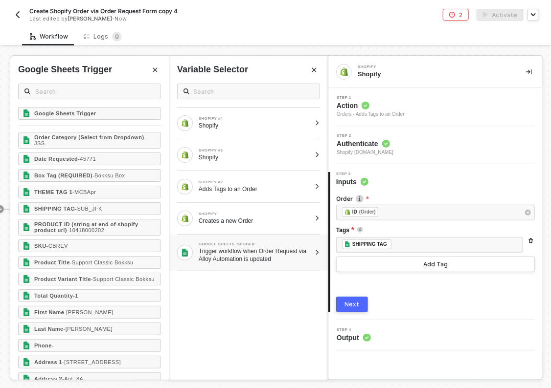
click at [360, 301] on button "Next" at bounding box center [352, 305] width 32 height 16
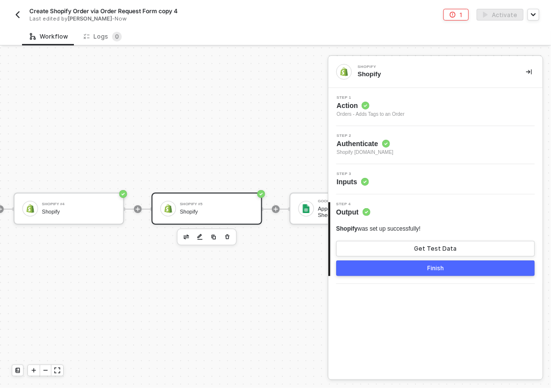
click at [429, 267] on div "Finish" at bounding box center [435, 269] width 17 height 8
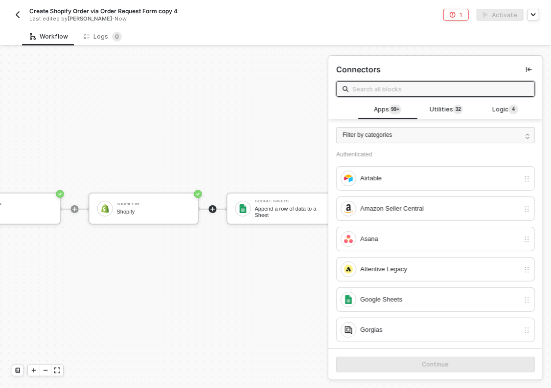
scroll to position [18, 660]
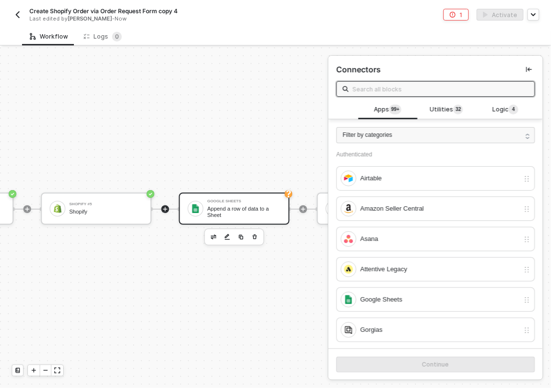
click at [230, 207] on div "Append a row of data to a Sheet" at bounding box center [243, 212] width 73 height 12
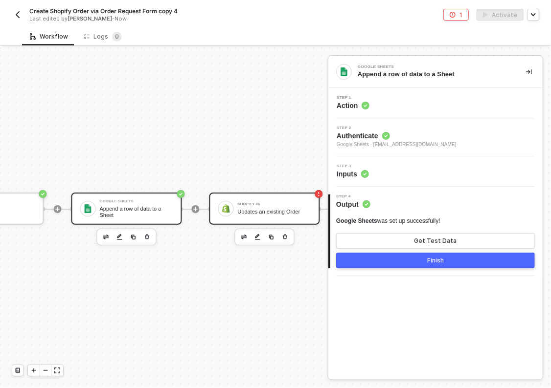
scroll to position [18, 797]
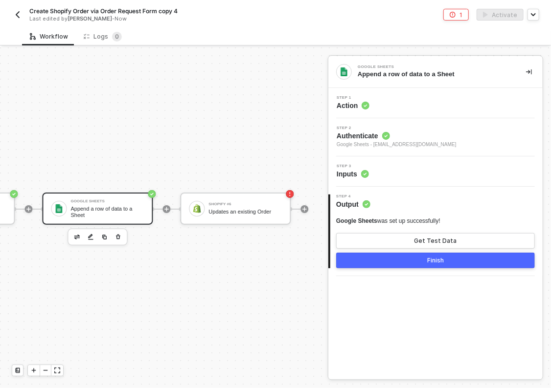
click at [405, 164] on div "Step 3 Inputs" at bounding box center [435, 171] width 214 height 30
click at [389, 177] on div "Step 3 Inputs" at bounding box center [437, 171] width 212 height 15
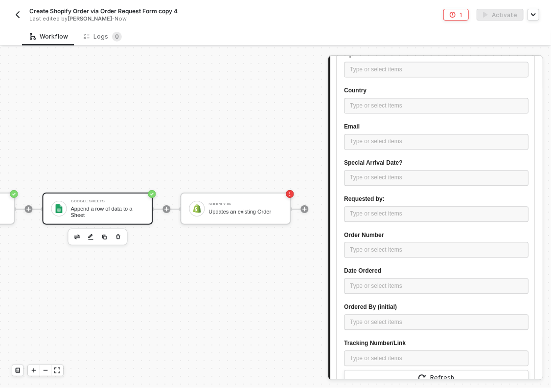
scroll to position [842, 0]
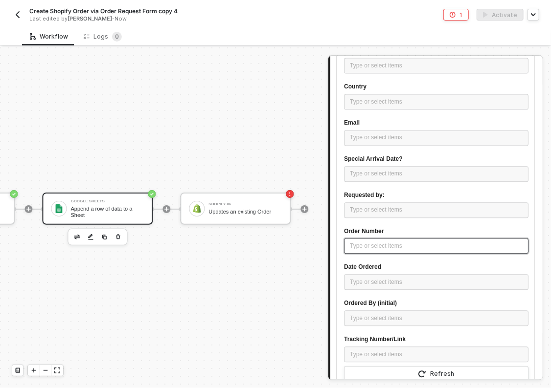
click at [373, 244] on div "Type or select items ﻿" at bounding box center [436, 246] width 173 height 9
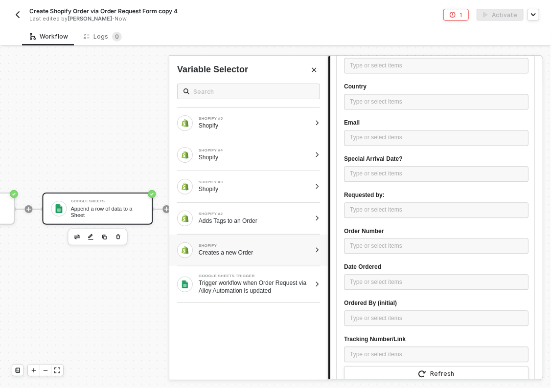
click at [317, 250] on div at bounding box center [316, 250] width 5 height 6
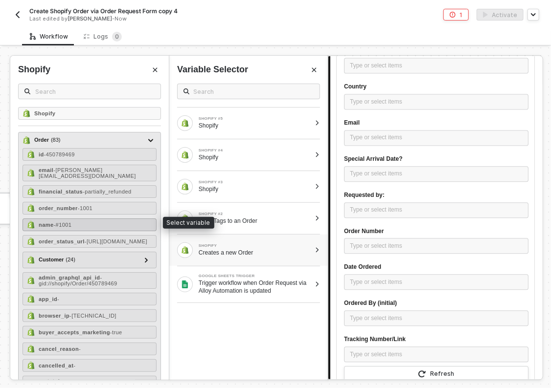
click at [104, 220] on div "name - #1001" at bounding box center [89, 225] width 134 height 13
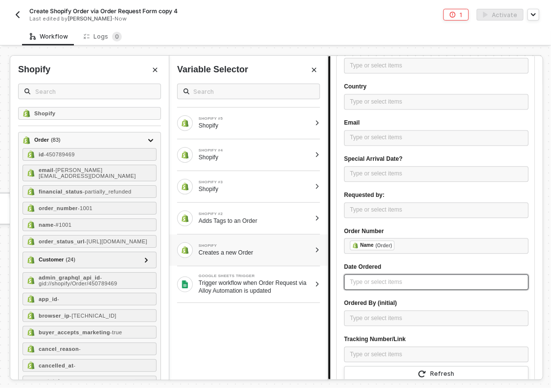
click at [388, 282] on div "Type or select items ﻿" at bounding box center [436, 282] width 173 height 9
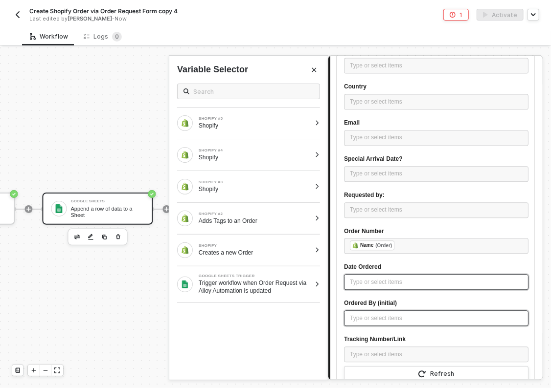
scroll to position [945, 0]
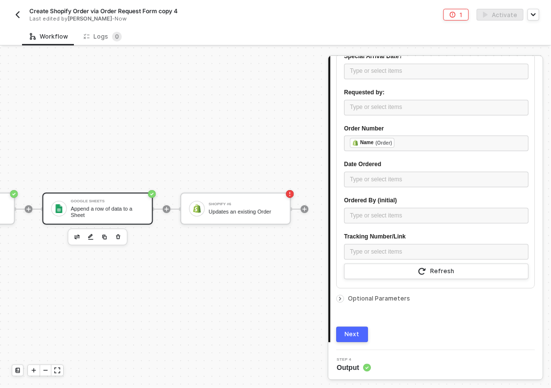
click at [348, 333] on div "Next" at bounding box center [352, 335] width 15 height 8
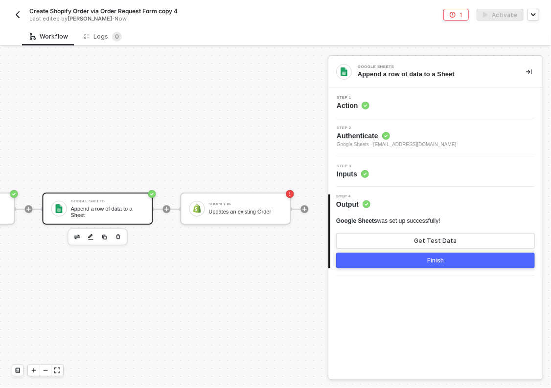
click at [398, 259] on button "Finish" at bounding box center [435, 261] width 199 height 16
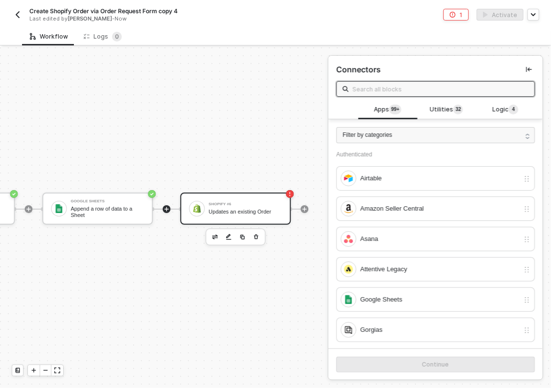
click at [228, 208] on div "Shopify #6 Updates an existing Order" at bounding box center [244, 208] width 73 height 19
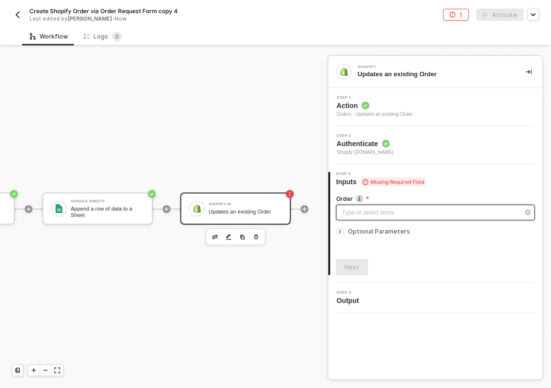
click at [396, 217] on div "Type or select items ﻿" at bounding box center [430, 212] width 177 height 9
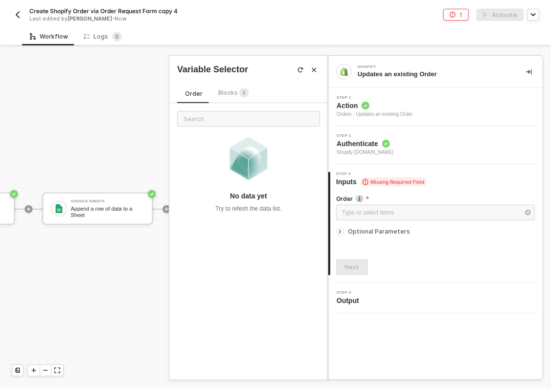
click at [214, 84] on div "Order Blocks 6 No data yet Try to refesh the data list." at bounding box center [248, 228] width 158 height 304
click at [226, 89] on span "Blocks 6" at bounding box center [233, 92] width 31 height 7
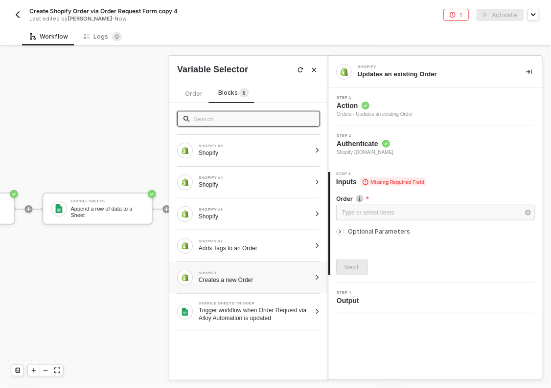
click at [319, 276] on div at bounding box center [316, 278] width 5 height 6
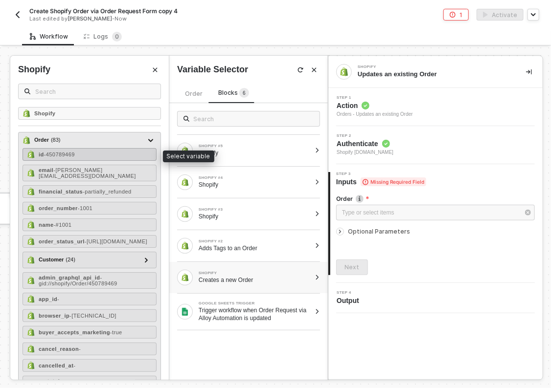
click at [58, 153] on span "- 450789469" at bounding box center [59, 155] width 31 height 6
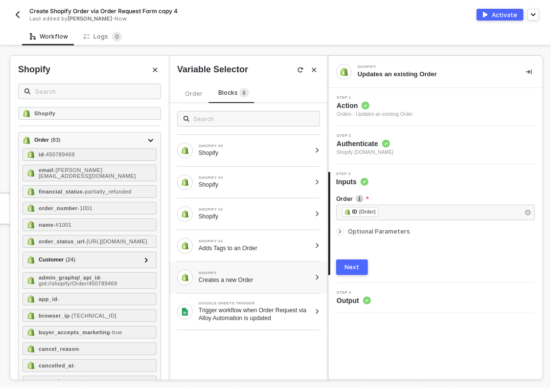
click at [351, 267] on div "Next" at bounding box center [352, 268] width 15 height 8
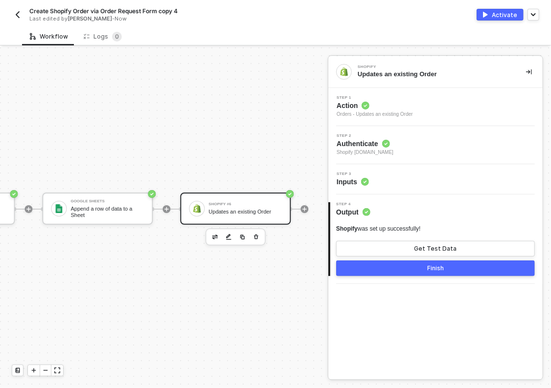
click at [423, 266] on button "Finish" at bounding box center [435, 269] width 199 height 16
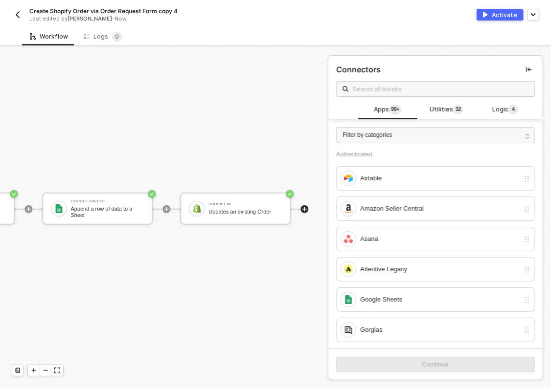
click at [499, 14] on div "Activate" at bounding box center [503, 15] width 25 height 8
click at [20, 16] on img "button" at bounding box center [18, 15] width 8 height 8
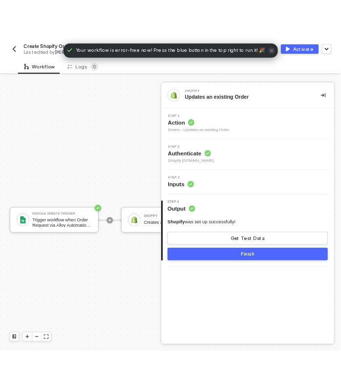
scroll to position [18, 0]
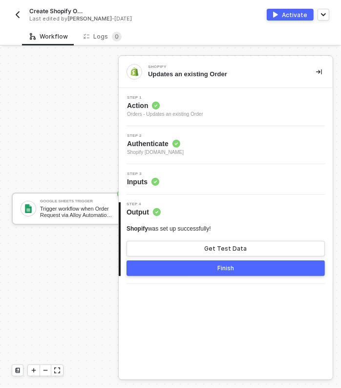
click at [20, 14] on img "button" at bounding box center [18, 15] width 8 height 8
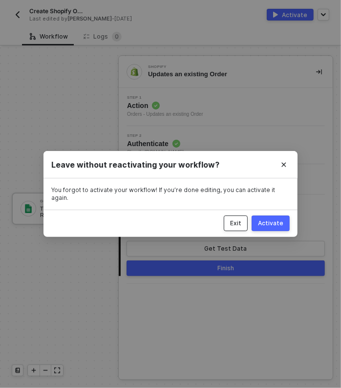
click at [236, 220] on div "Exit" at bounding box center [235, 224] width 11 height 8
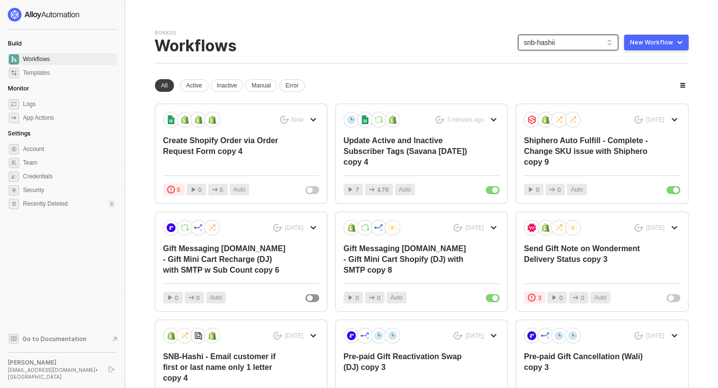
click at [595, 37] on span "snb-hashii" at bounding box center [568, 42] width 89 height 15
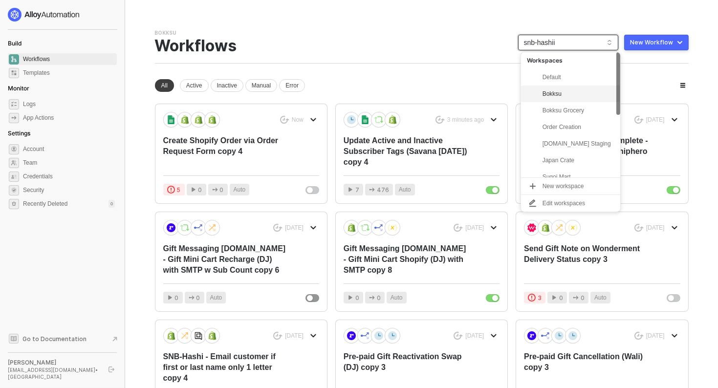
click at [569, 89] on div "Bokksu" at bounding box center [579, 94] width 72 height 12
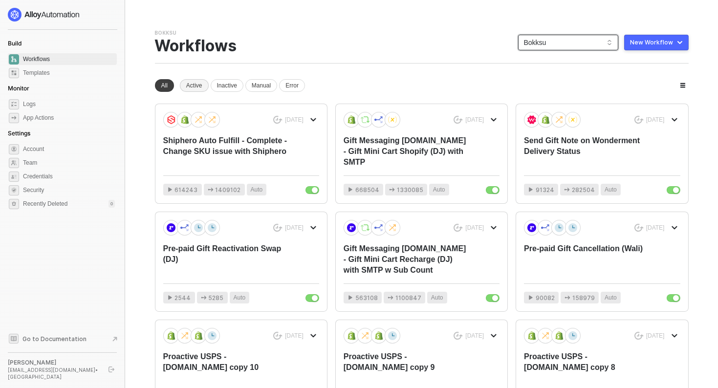
click at [201, 86] on div "Active" at bounding box center [194, 85] width 29 height 13
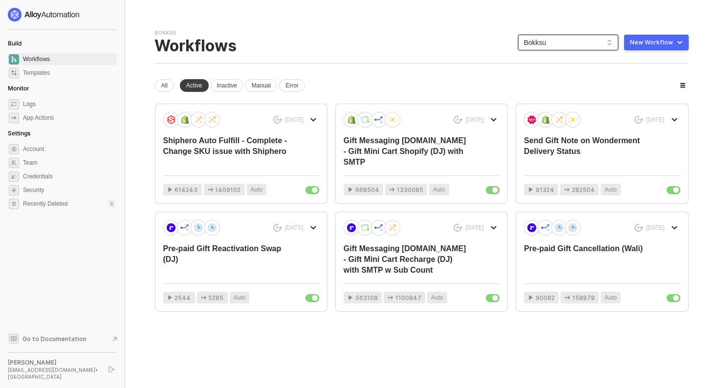
click at [573, 42] on span "Bokksu" at bounding box center [568, 42] width 89 height 15
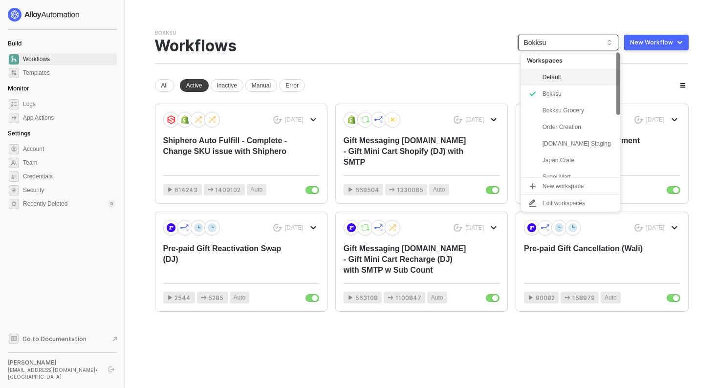
click at [547, 72] on div "Default" at bounding box center [579, 77] width 72 height 12
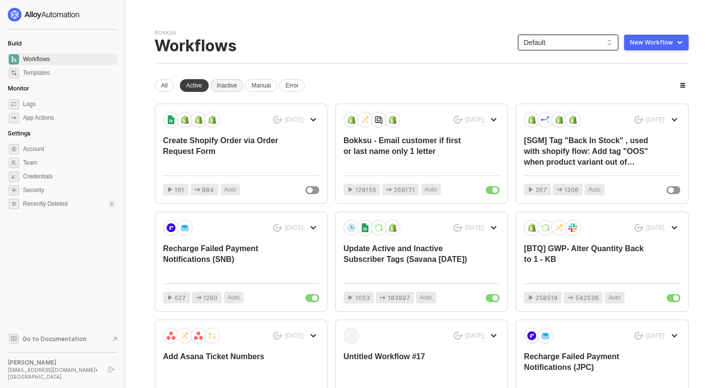
click at [227, 85] on div "Inactive" at bounding box center [227, 85] width 33 height 13
click at [176, 90] on div "All Active Inactive Manual Error" at bounding box center [230, 85] width 150 height 13
click at [231, 89] on div "Inactive" at bounding box center [227, 85] width 33 height 13
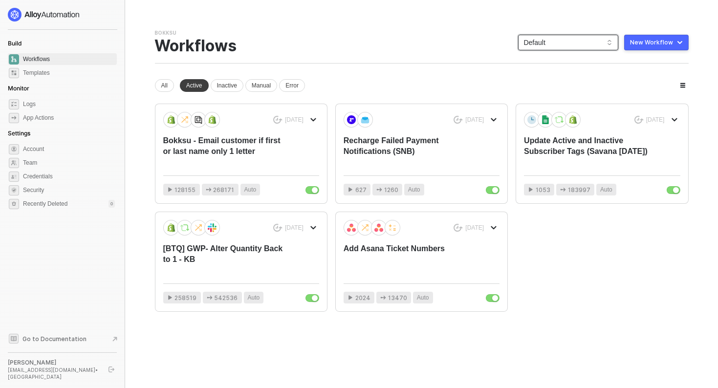
click at [555, 46] on span "Default" at bounding box center [568, 42] width 89 height 15
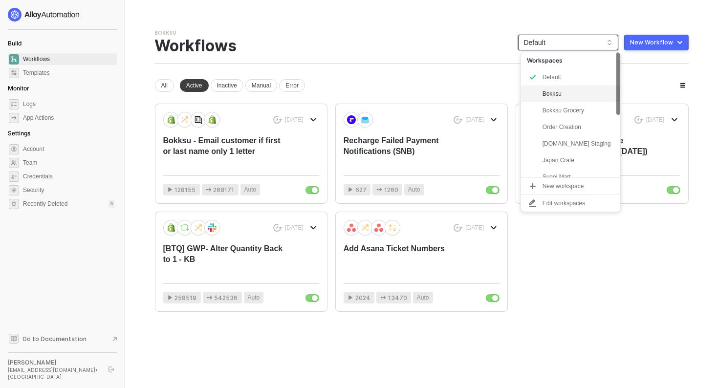
click at [568, 89] on div "Bokksu" at bounding box center [579, 94] width 72 height 12
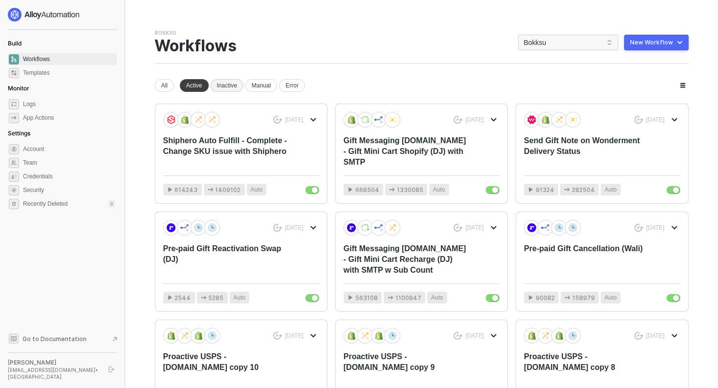
click at [232, 87] on div "Inactive" at bounding box center [227, 85] width 33 height 13
click at [223, 86] on div "Inactive" at bounding box center [227, 85] width 33 height 13
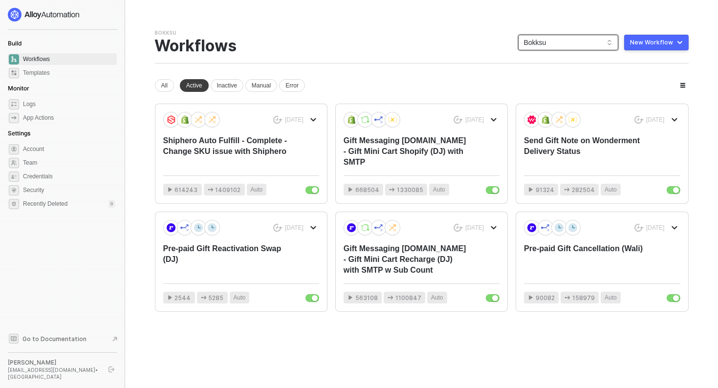
click at [591, 42] on span "Bokksu" at bounding box center [568, 42] width 89 height 15
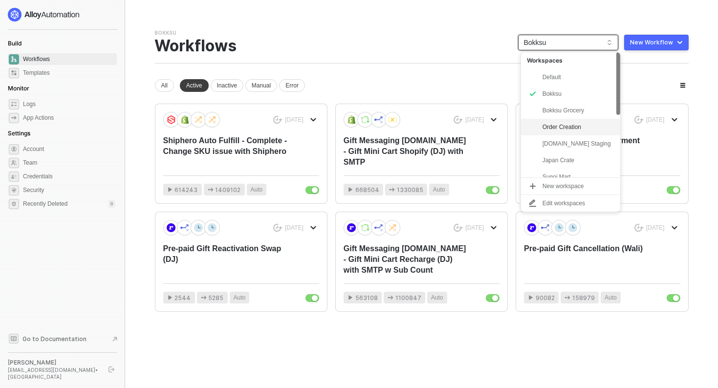
click at [572, 131] on div "Order Creation" at bounding box center [579, 127] width 72 height 12
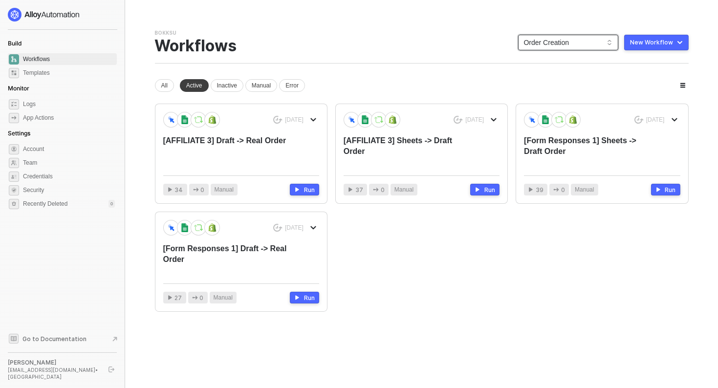
click at [585, 40] on span "Order Creation" at bounding box center [568, 42] width 89 height 15
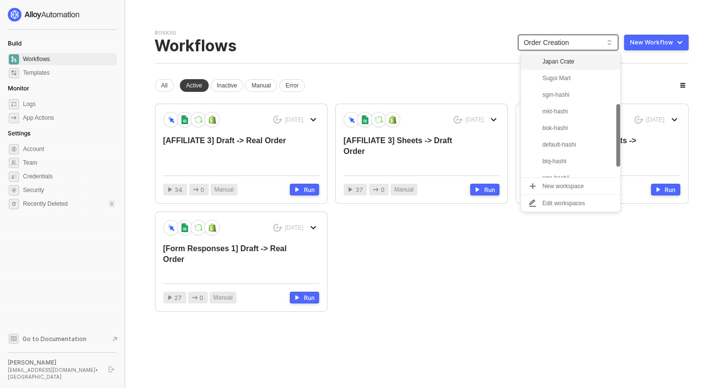
scroll to position [103, 0]
click at [551, 159] on div "btq-hashi" at bounding box center [579, 157] width 72 height 12
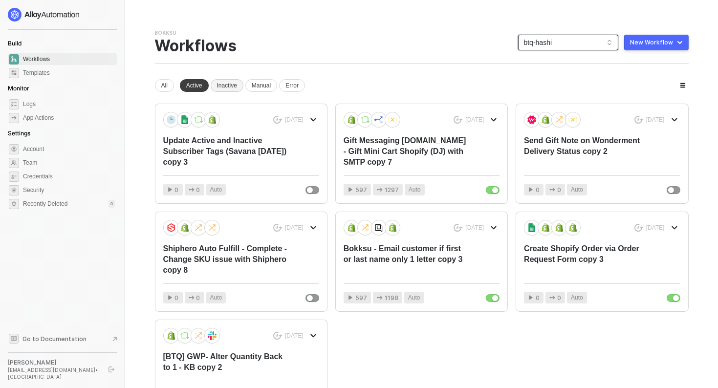
click at [233, 82] on div "Inactive" at bounding box center [227, 85] width 33 height 13
click at [201, 85] on div "Active" at bounding box center [194, 85] width 29 height 13
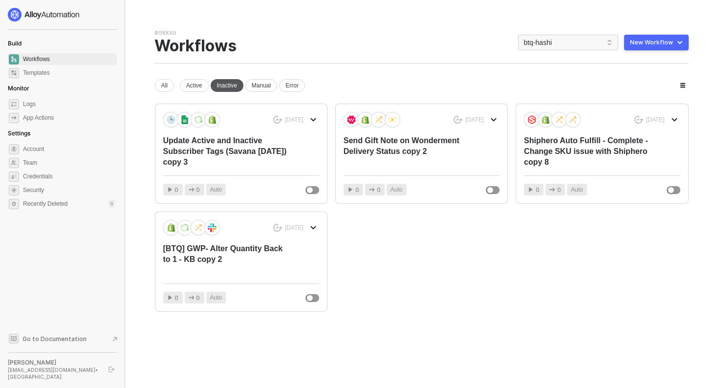
click at [226, 88] on div "Inactive" at bounding box center [227, 85] width 33 height 13
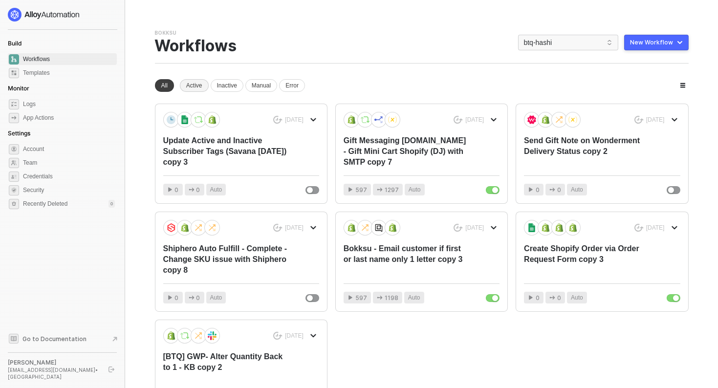
click at [199, 87] on div "Active" at bounding box center [194, 85] width 29 height 13
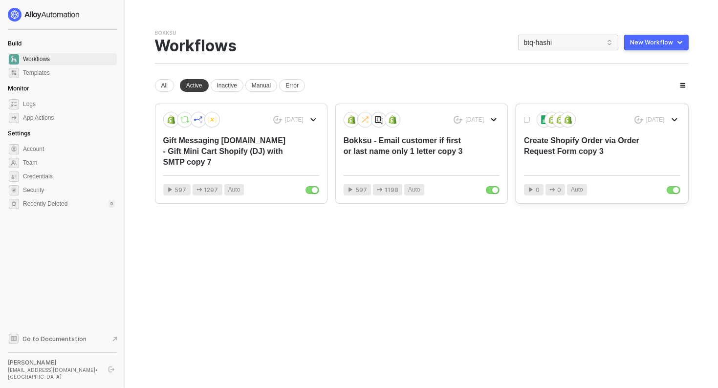
click at [610, 155] on div "Create Shopify Order via Order Request Form copy 3" at bounding box center [586, 151] width 125 height 32
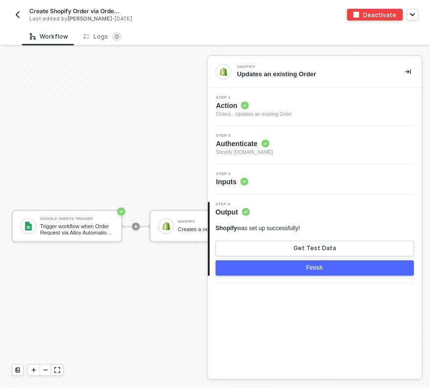
scroll to position [18, 0]
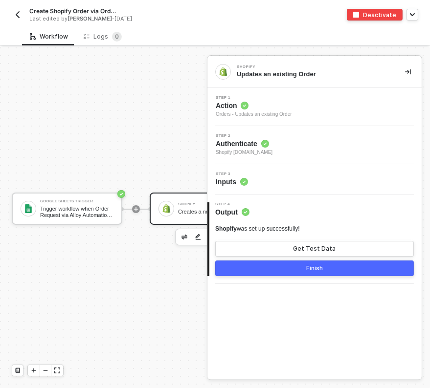
click at [180, 209] on div "Creates a new Order" at bounding box center [214, 212] width 73 height 6
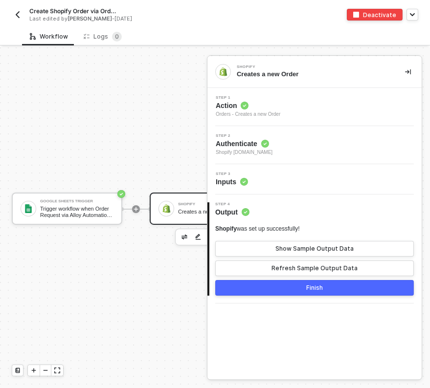
click at [294, 111] on div "Step 1 Action Orders - Creates a new Order" at bounding box center [316, 107] width 212 height 22
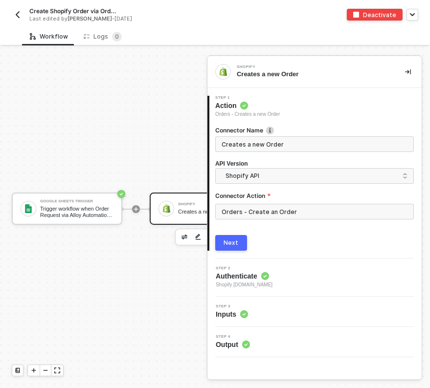
click at [272, 282] on span "Shopify [DOMAIN_NAME]" at bounding box center [244, 285] width 57 height 8
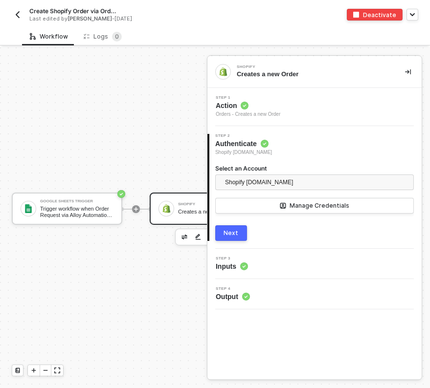
click at [271, 262] on div "Step 3 Inputs" at bounding box center [316, 264] width 212 height 15
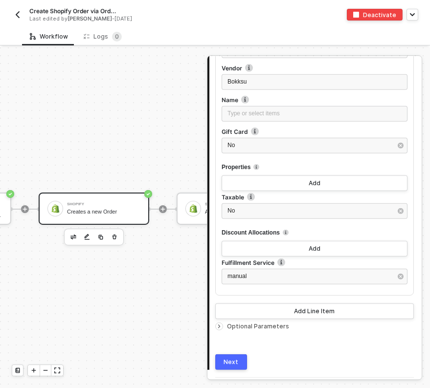
scroll to position [18, 142]
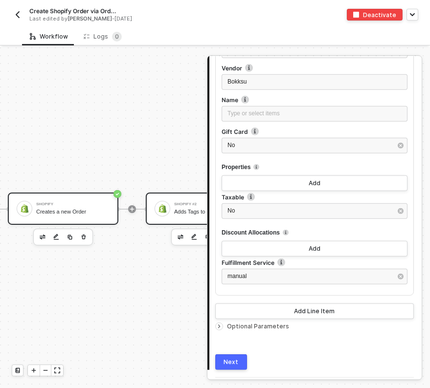
click at [184, 212] on div "Adds Tags to an Order" at bounding box center [210, 212] width 73 height 6
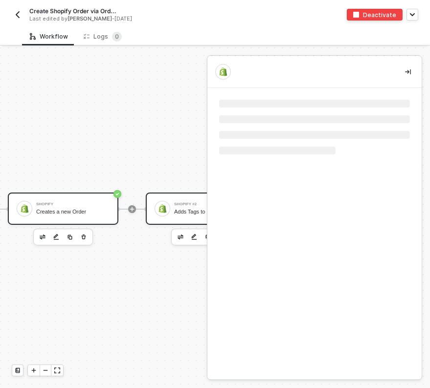
scroll to position [0, 0]
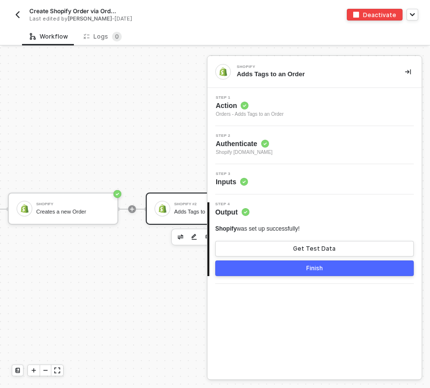
click at [260, 177] on div "Step 3 Inputs" at bounding box center [316, 179] width 212 height 15
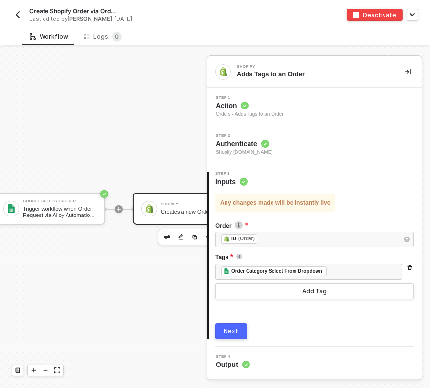
scroll to position [18, 0]
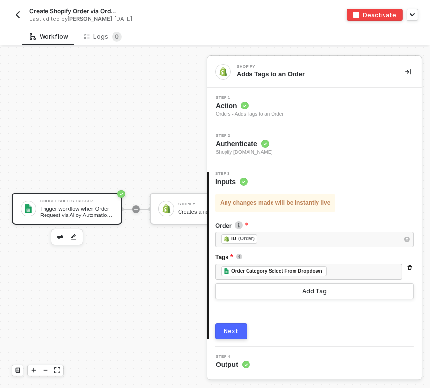
click at [81, 207] on div "Trigger workflow when Order Request via Alloy Automation is updated" at bounding box center [76, 212] width 73 height 12
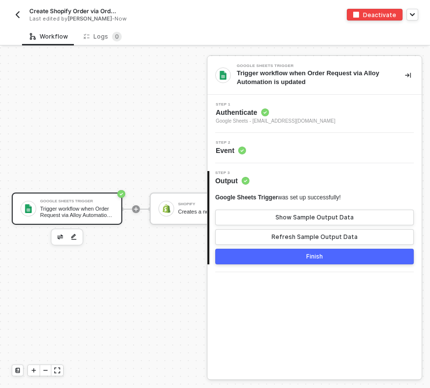
click at [308, 121] on div "Step 1 Authenticate Google Sheets - kelan@bokksu.com" at bounding box center [316, 114] width 212 height 22
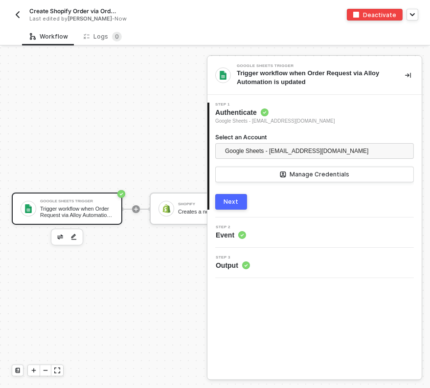
click at [233, 202] on div "Next" at bounding box center [231, 202] width 15 height 8
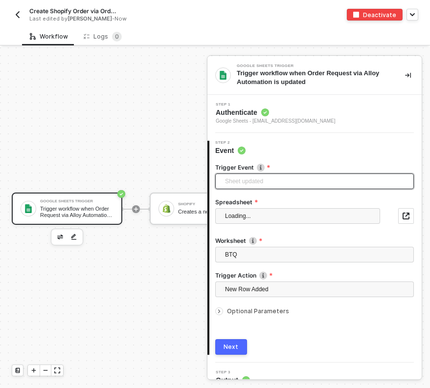
click at [271, 177] on span "Sheet updated" at bounding box center [316, 181] width 183 height 15
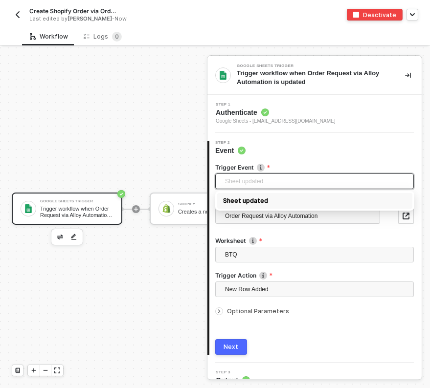
click at [271, 177] on span "Sheet updated" at bounding box center [316, 181] width 183 height 15
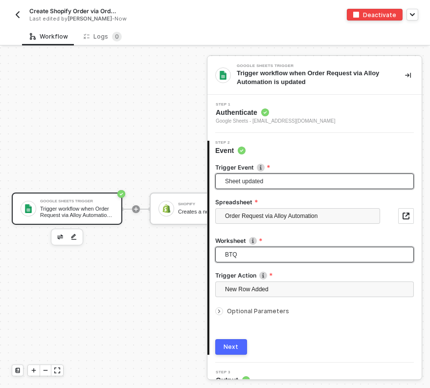
click at [239, 248] on span "BTQ" at bounding box center [316, 254] width 183 height 15
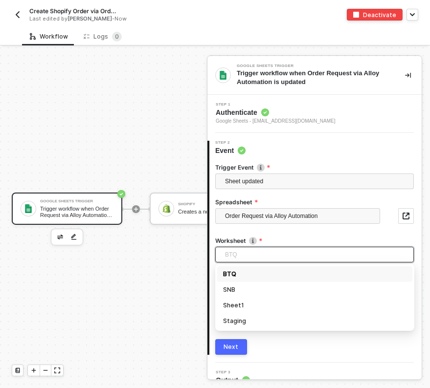
click at [238, 274] on div "BTQ" at bounding box center [314, 274] width 183 height 11
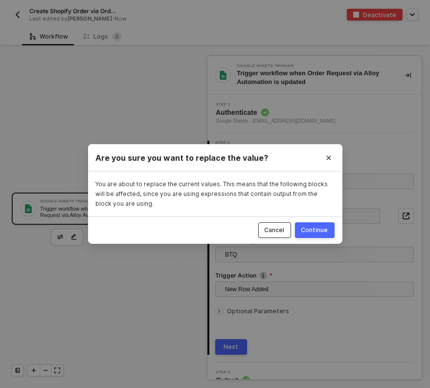
click at [276, 231] on div "Cancel" at bounding box center [275, 230] width 20 height 8
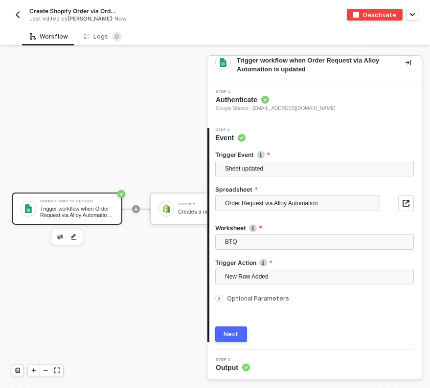
click at [229, 338] on button "Next" at bounding box center [231, 335] width 32 height 16
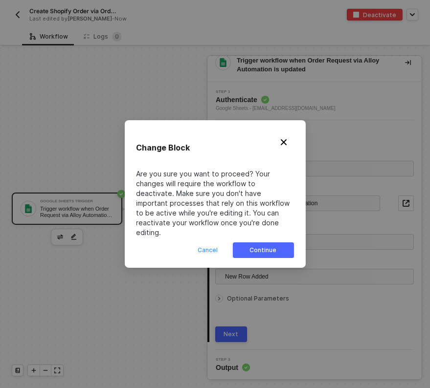
click at [203, 243] on button "Cancel" at bounding box center [208, 251] width 32 height 16
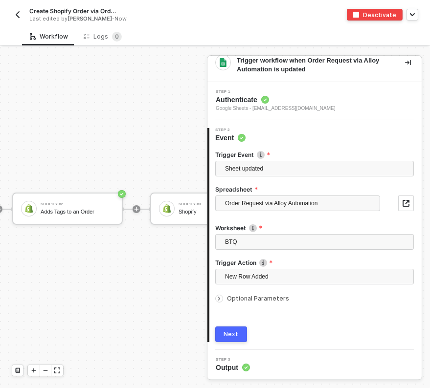
scroll to position [18, 369]
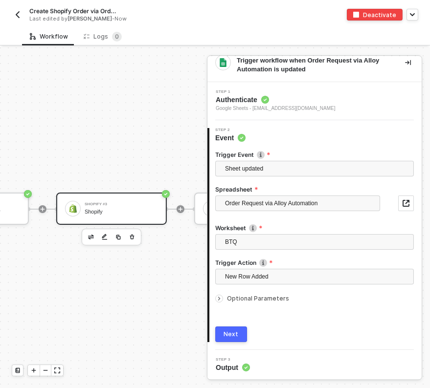
click at [111, 209] on div "Shopify" at bounding box center [121, 212] width 73 height 6
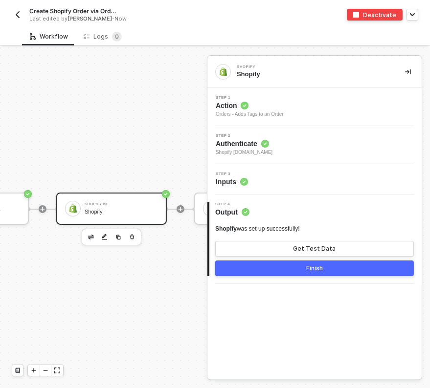
click at [302, 109] on div "Step 1 Action Orders - Adds Tags to an Order" at bounding box center [316, 107] width 212 height 22
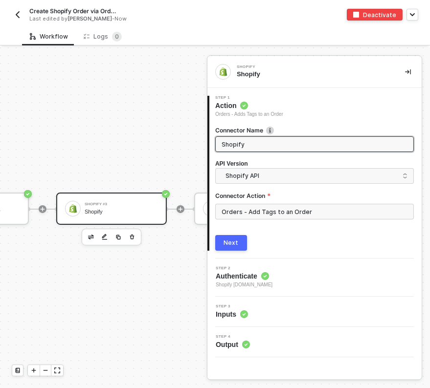
click at [248, 312] on div "Step 3 Inputs" at bounding box center [316, 312] width 212 height 15
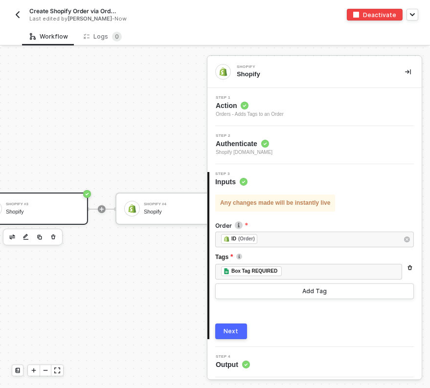
scroll to position [18, 476]
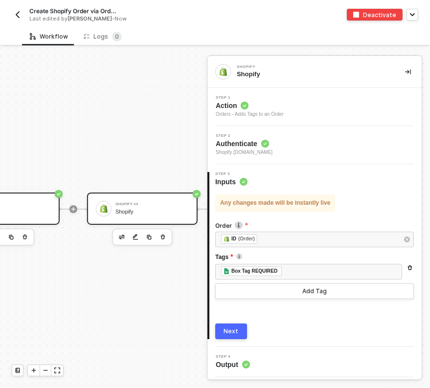
click at [147, 206] on div "Shopify #4 Shopify" at bounding box center [151, 208] width 73 height 19
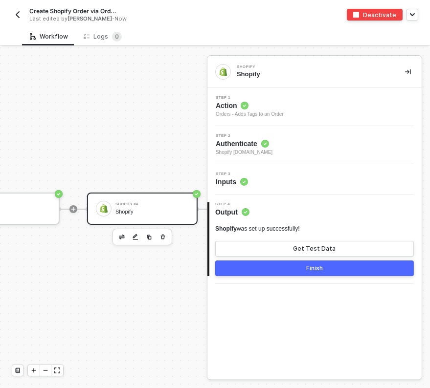
click at [326, 154] on div "Step 2 Authenticate Shopify btq-hashi.myshopify.com" at bounding box center [316, 145] width 212 height 22
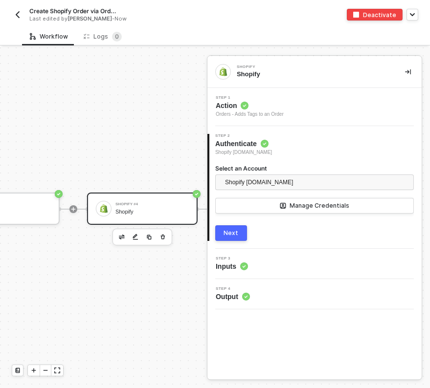
click at [269, 268] on div "Step 3 Inputs" at bounding box center [316, 264] width 212 height 15
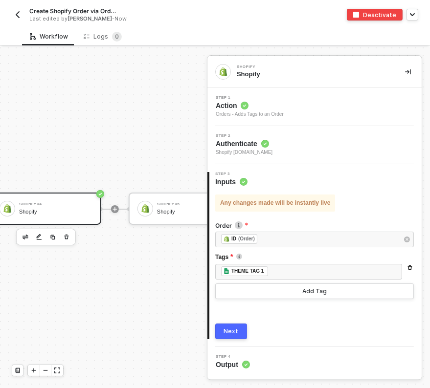
scroll to position [18, 634]
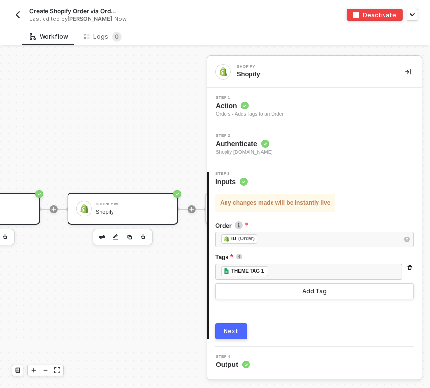
click at [123, 206] on div "Shopify #5 Shopify" at bounding box center [132, 208] width 73 height 19
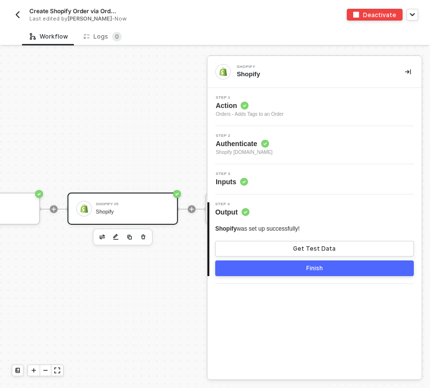
click at [302, 172] on div "Step 3 Inputs" at bounding box center [316, 179] width 212 height 15
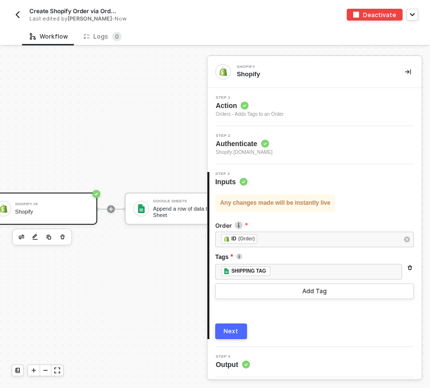
scroll to position [18, 777]
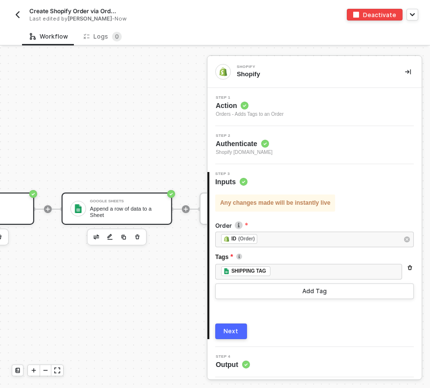
click at [113, 206] on div "Append a row of data to a Sheet" at bounding box center [126, 212] width 73 height 12
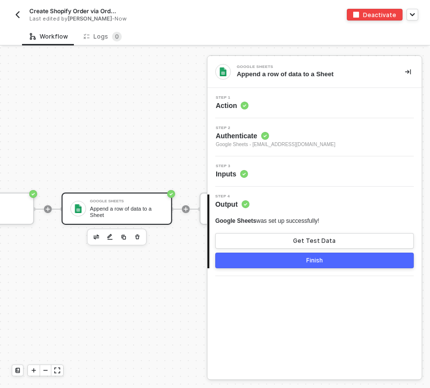
click at [288, 171] on div "Step 3 Inputs" at bounding box center [316, 171] width 212 height 15
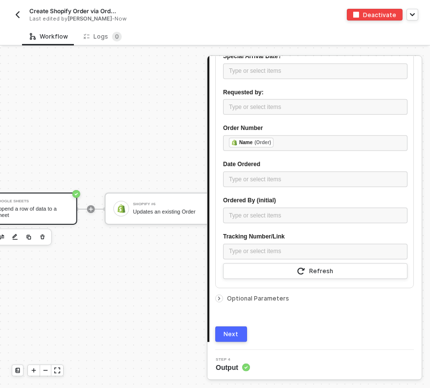
scroll to position [18, 935]
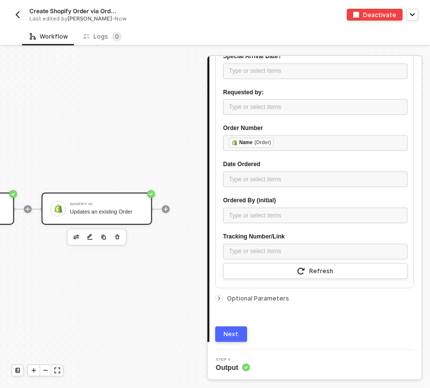
click at [102, 215] on div "Shopify #6 Updates an existing Order" at bounding box center [106, 208] width 73 height 19
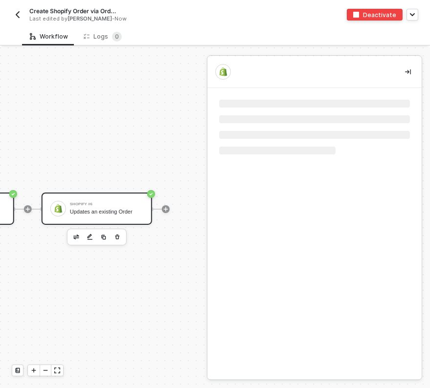
scroll to position [0, 0]
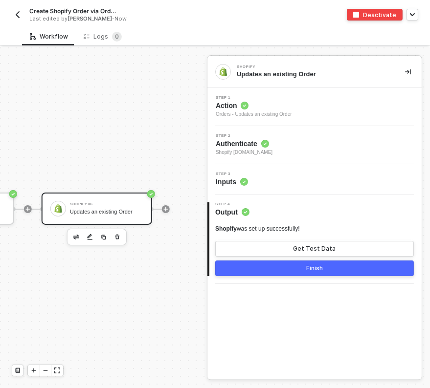
click at [271, 177] on div "Step 3 Inputs" at bounding box center [316, 179] width 212 height 15
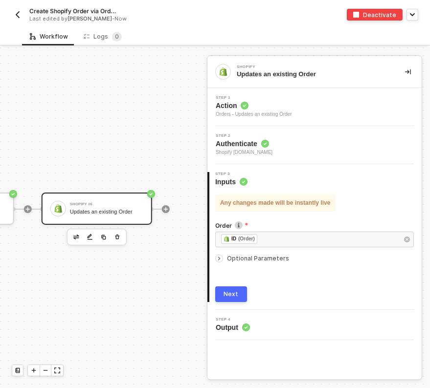
click at [16, 12] on img "button" at bounding box center [18, 15] width 8 height 8
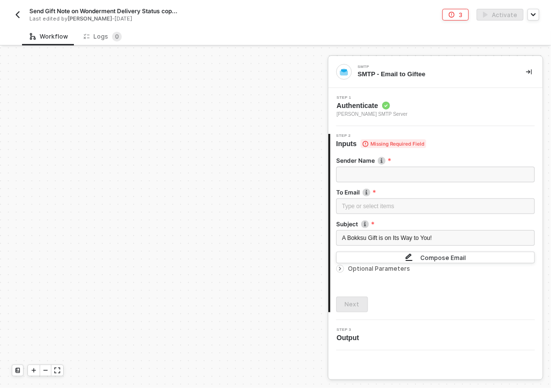
scroll to position [219, 0]
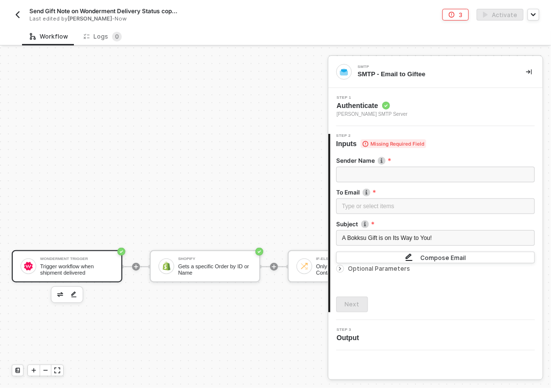
click at [54, 266] on div "Trigger workflow when shipment delivered" at bounding box center [76, 270] width 73 height 12
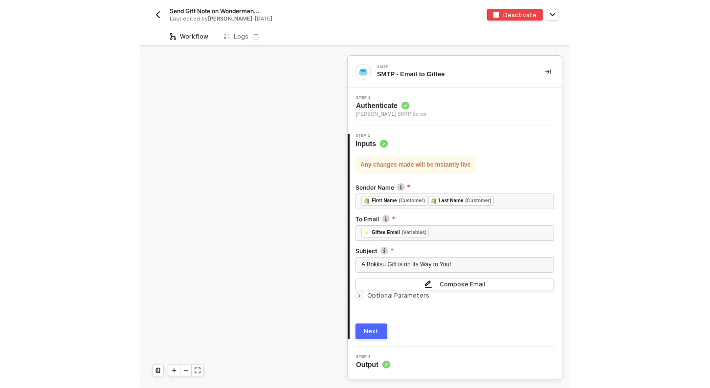
scroll to position [219, 0]
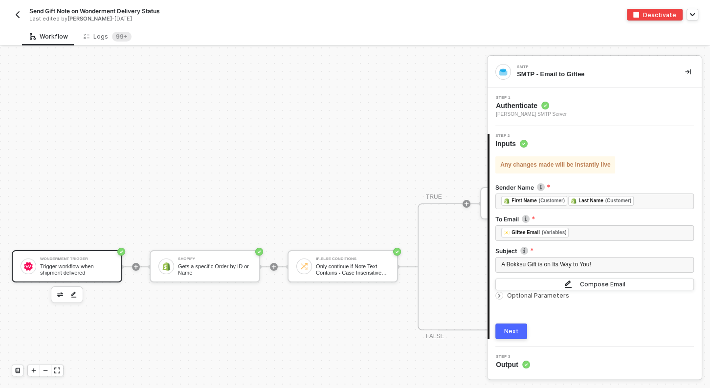
click at [79, 266] on div "Trigger workflow when shipment delivered" at bounding box center [76, 270] width 73 height 12
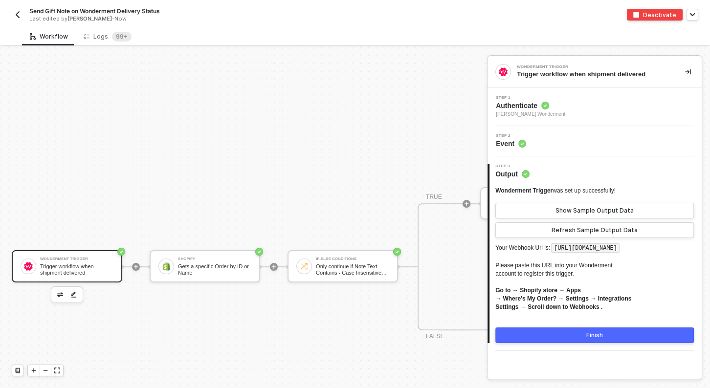
click at [429, 136] on div "Step 2 Event" at bounding box center [596, 141] width 212 height 15
click at [429, 107] on span "Authenticate" at bounding box center [530, 106] width 69 height 10
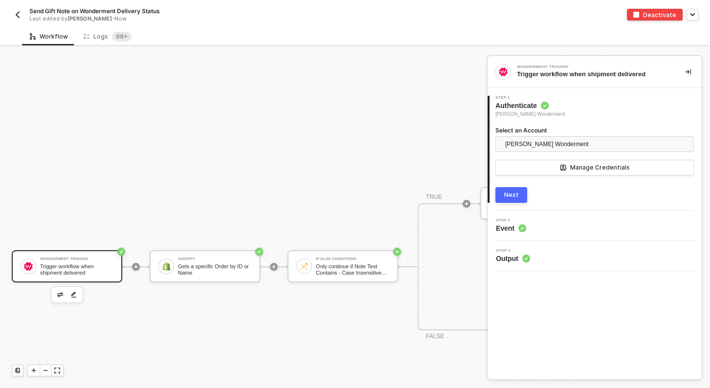
click at [429, 195] on div "Next" at bounding box center [511, 195] width 15 height 8
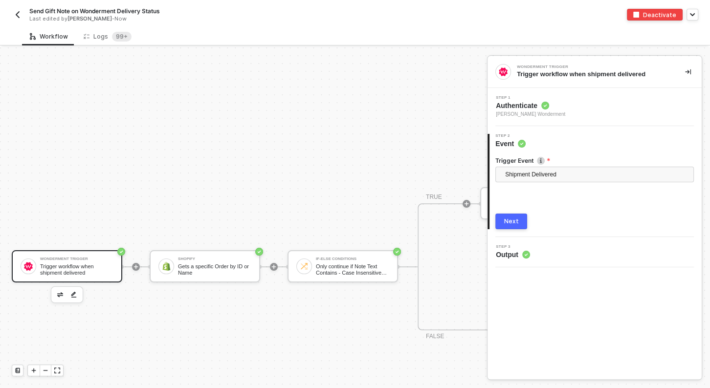
click at [429, 225] on div "Next" at bounding box center [511, 222] width 15 height 8
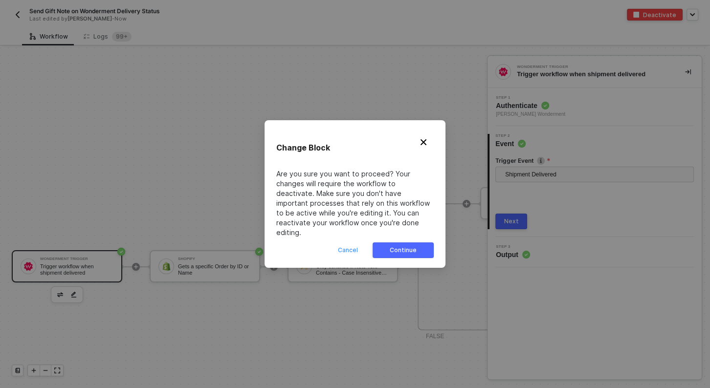
click at [342, 246] on div "Cancel" at bounding box center [348, 250] width 20 height 8
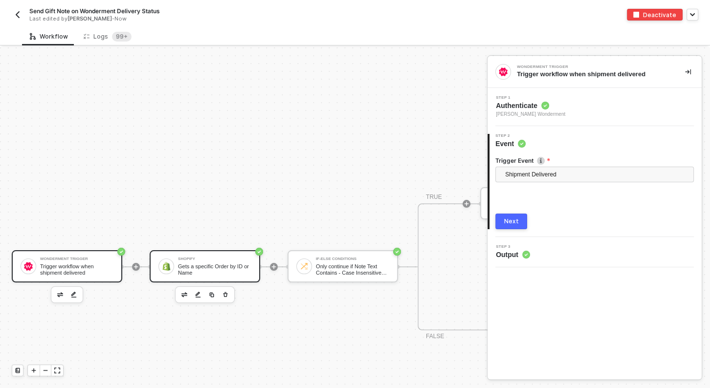
click at [203, 277] on div "Shopify Gets a specific Order by ID or Name" at bounding box center [205, 266] width 111 height 32
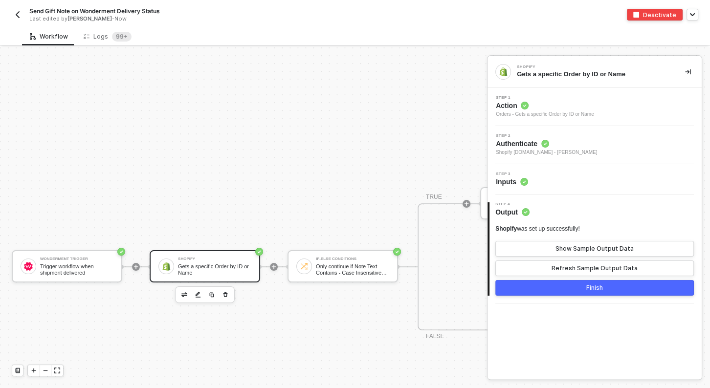
click at [429, 182] on circle at bounding box center [524, 182] width 8 height 8
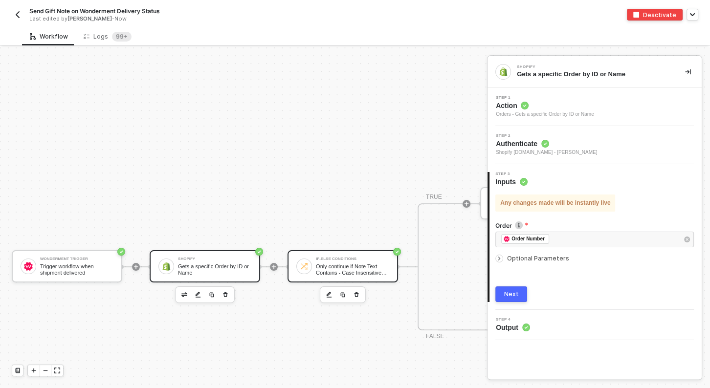
click at [343, 260] on div "If-Else Conditions" at bounding box center [352, 259] width 73 height 4
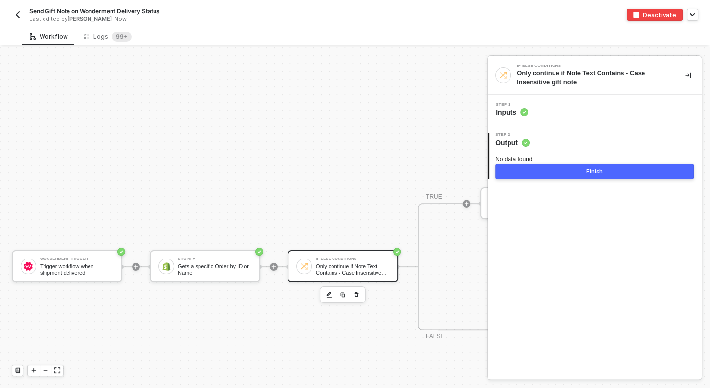
click at [429, 114] on div "Step 1 Inputs" at bounding box center [596, 110] width 212 height 15
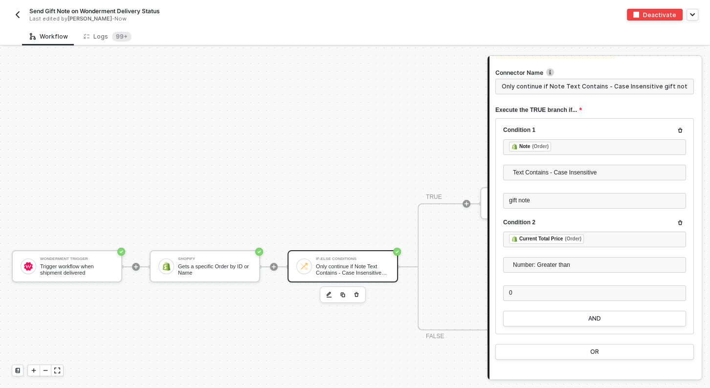
scroll to position [99, 0]
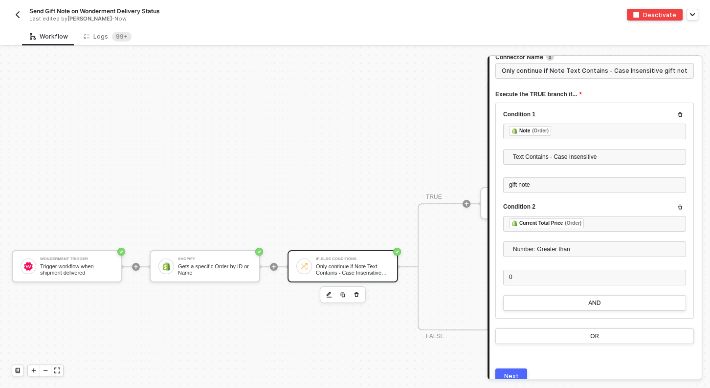
click at [17, 15] on img "button" at bounding box center [18, 15] width 8 height 8
